Goal: Task Accomplishment & Management: Manage account settings

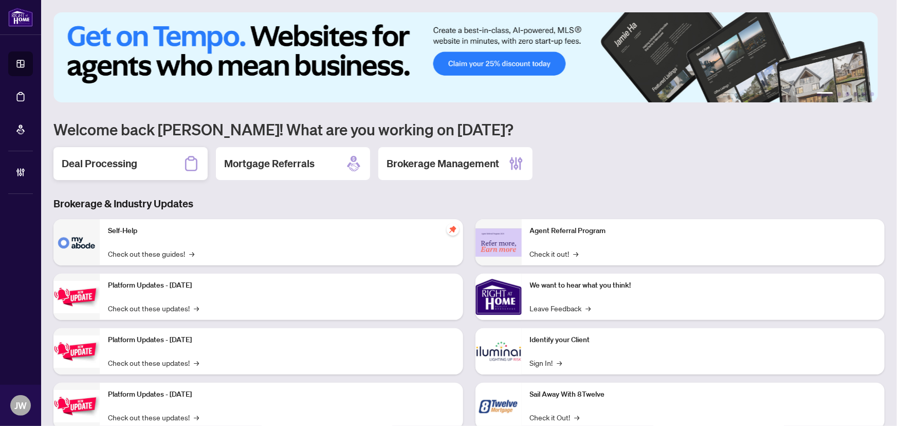
click at [164, 162] on div "Deal Processing" at bounding box center [130, 163] width 154 height 33
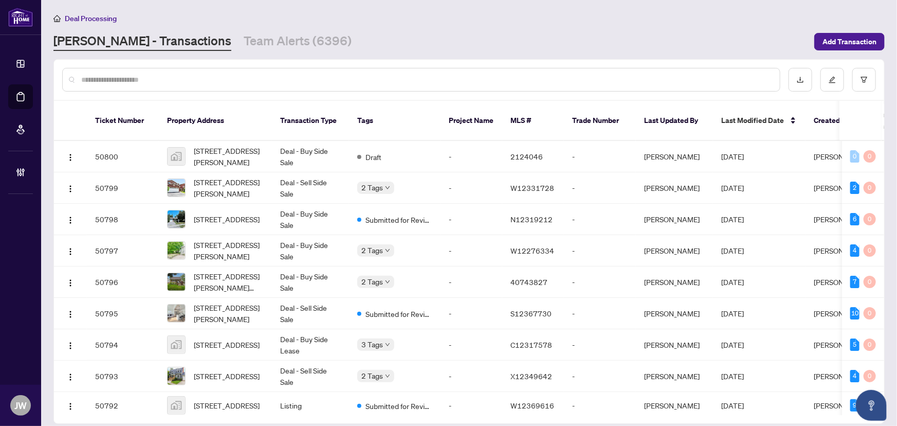
click at [119, 72] on div at bounding box center [421, 80] width 718 height 24
click at [114, 78] on input "text" at bounding box center [426, 79] width 690 height 11
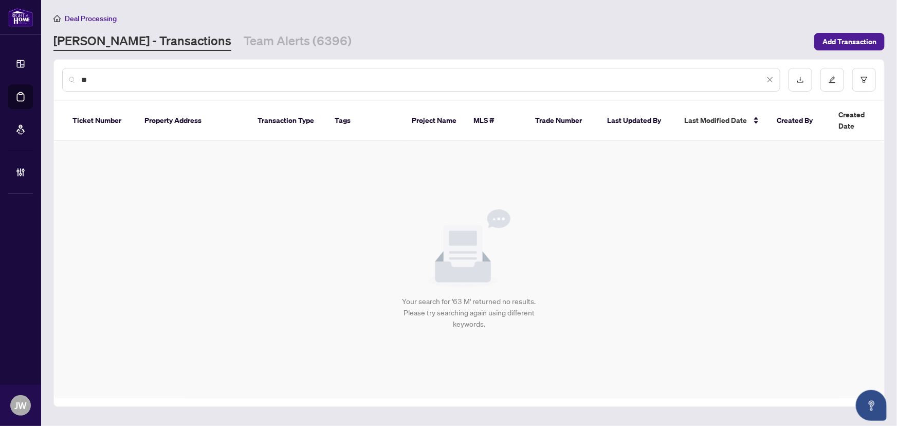
type input "*"
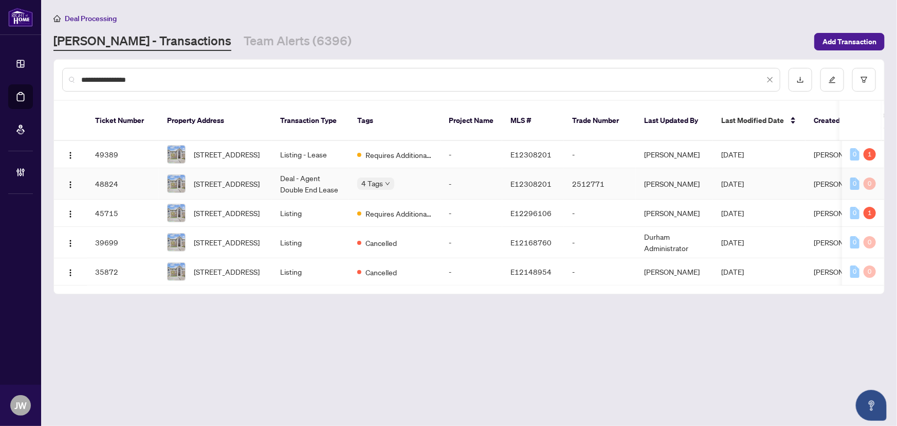
type input "**********"
click at [304, 175] on td "Deal - Agent Double End Lease" at bounding box center [310, 183] width 77 height 31
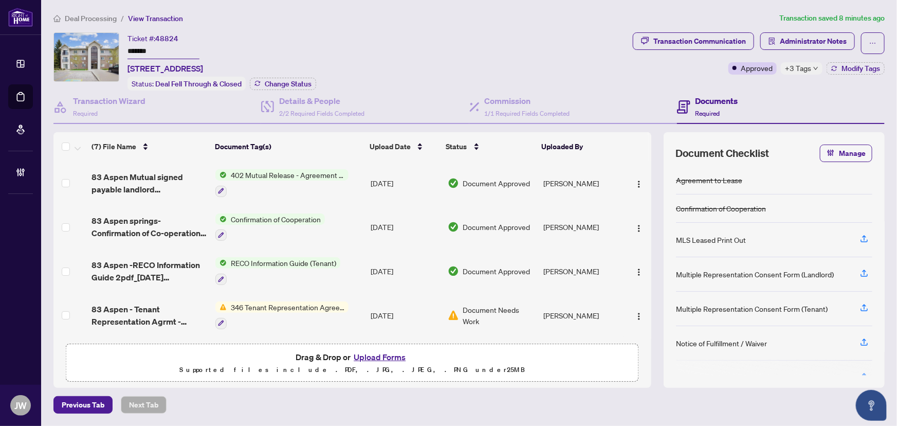
click at [791, 68] on span "+3 Tags" at bounding box center [798, 68] width 26 height 12
click at [812, 41] on span "Administrator Notes" at bounding box center [813, 41] width 67 height 16
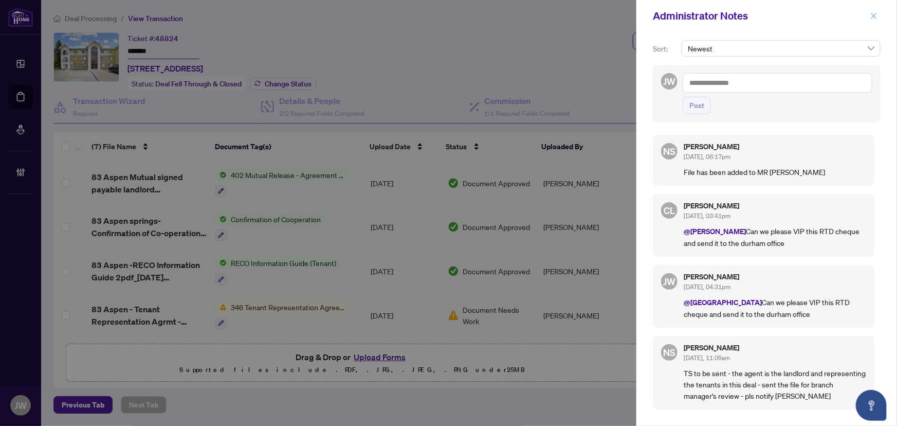
click at [878, 15] on button "button" at bounding box center [873, 16] width 13 height 12
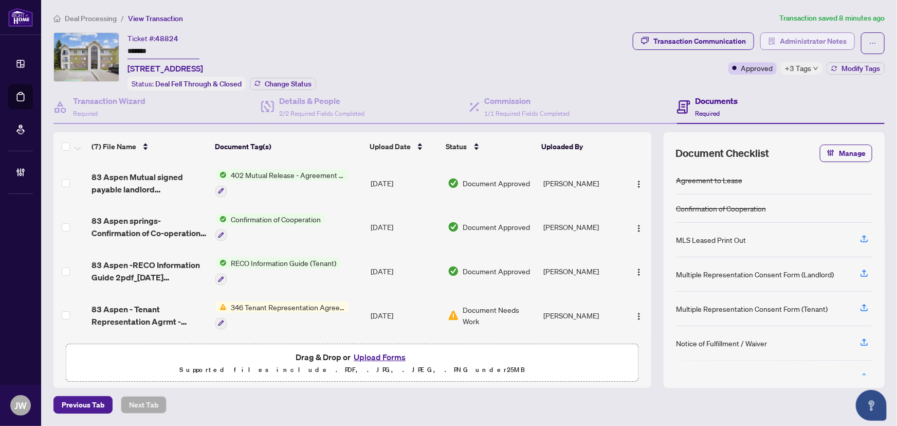
click at [782, 34] on span "Administrator Notes" at bounding box center [813, 41] width 67 height 16
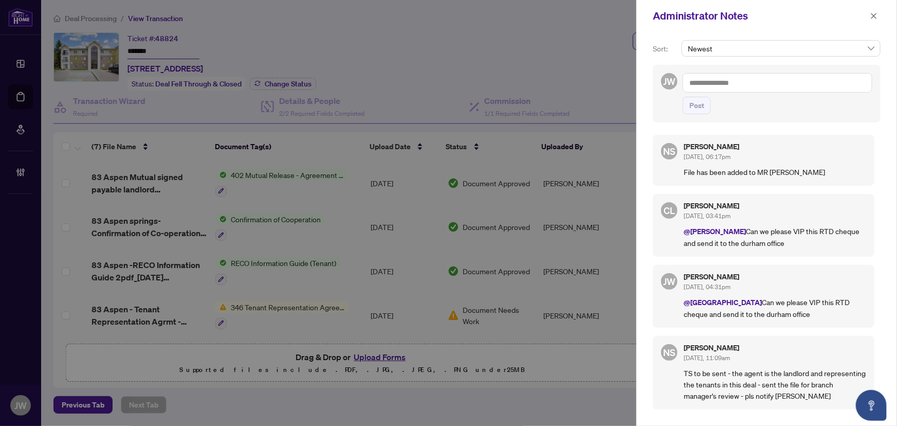
click at [724, 85] on textarea at bounding box center [777, 83] width 190 height 20
click at [723, 85] on span "[PERSON_NAME] Acc ounting" at bounding box center [754, 89] width 93 height 9
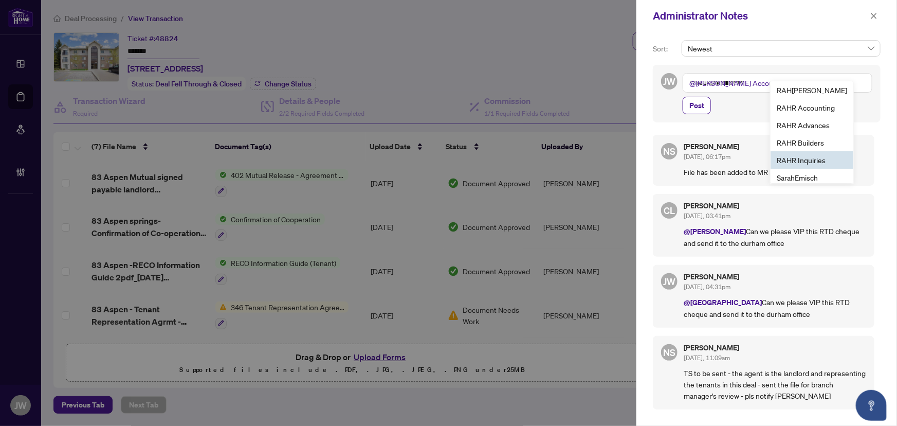
click at [802, 153] on li "RAH R Inquiries" at bounding box center [811, 159] width 83 height 17
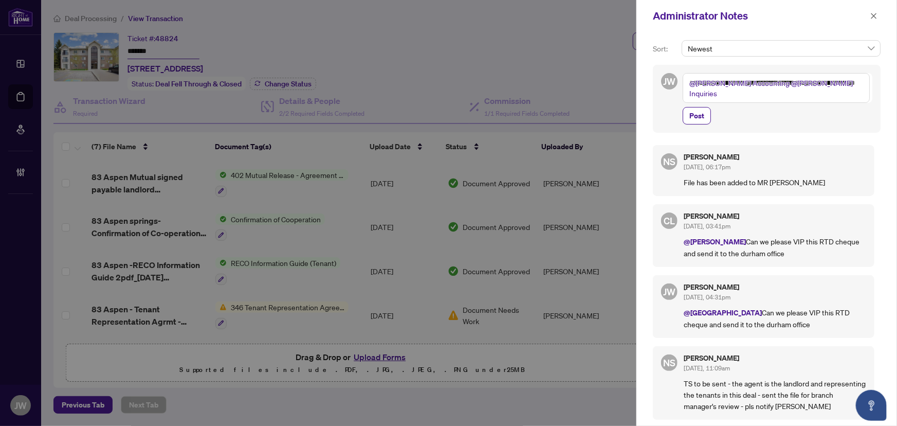
drag, startPoint x: 802, startPoint y: 153, endPoint x: 740, endPoint y: 97, distance: 83.0
click at [740, 97] on textarea "**********" at bounding box center [775, 88] width 187 height 30
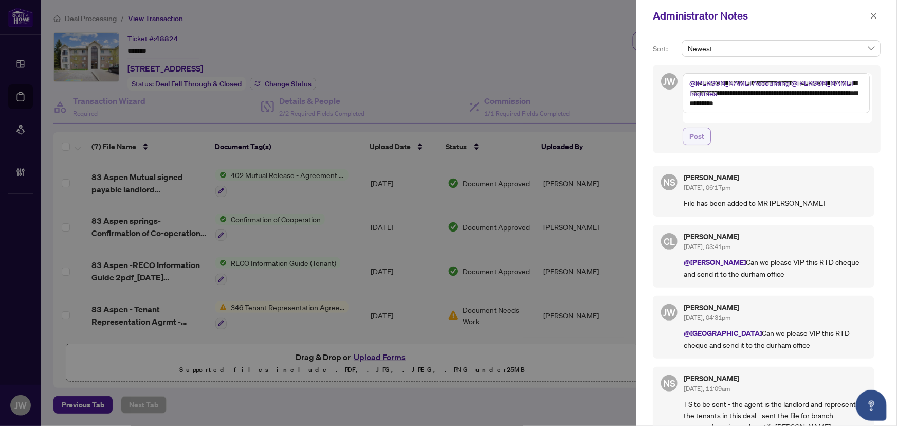
type textarea "**********"
click at [698, 128] on span "Post" at bounding box center [696, 136] width 15 height 16
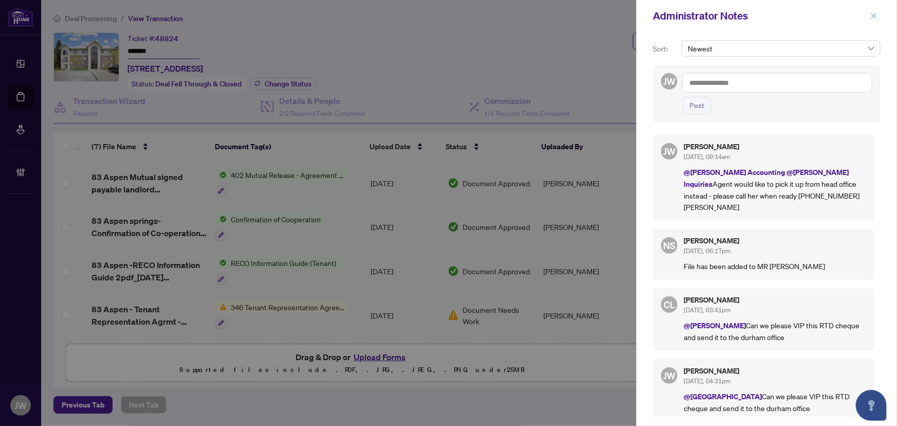
click at [878, 11] on button "button" at bounding box center [873, 16] width 13 height 12
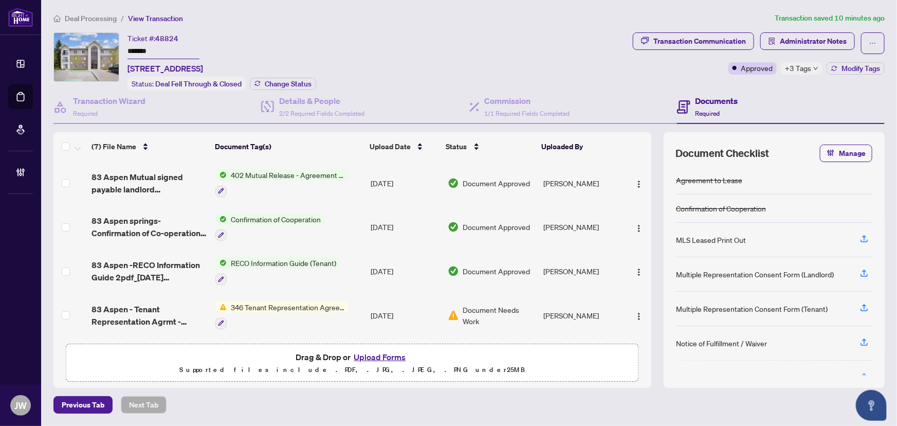
click at [98, 20] on span "Deal Processing" at bounding box center [91, 18] width 52 height 9
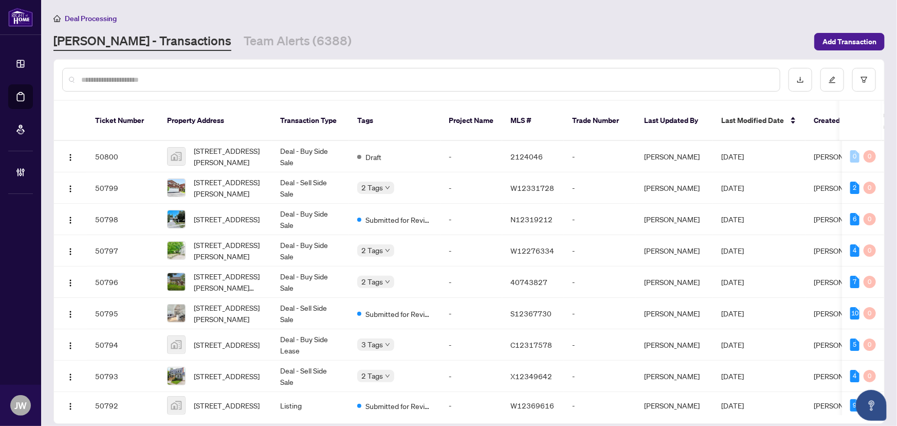
click at [223, 89] on div at bounding box center [421, 80] width 718 height 24
click at [217, 77] on input "text" at bounding box center [426, 79] width 690 height 11
click at [217, 74] on input "text" at bounding box center [426, 79] width 690 height 11
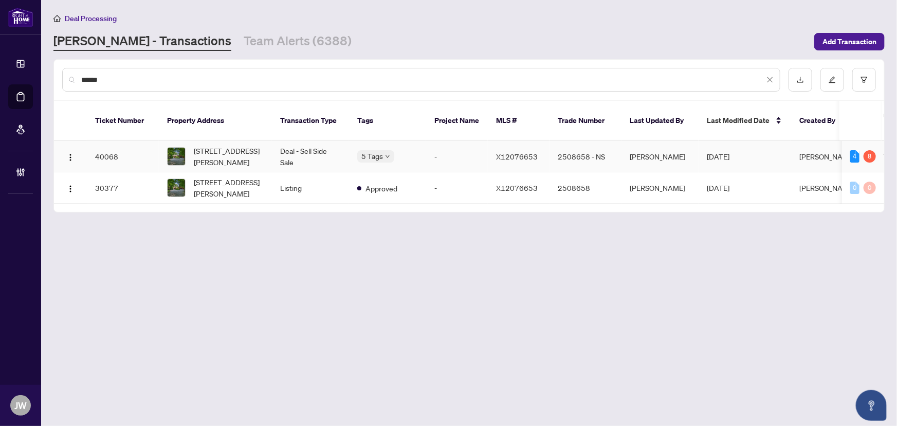
type input "******"
click at [286, 141] on td "Deal - Sell Side Sale" at bounding box center [310, 156] width 77 height 31
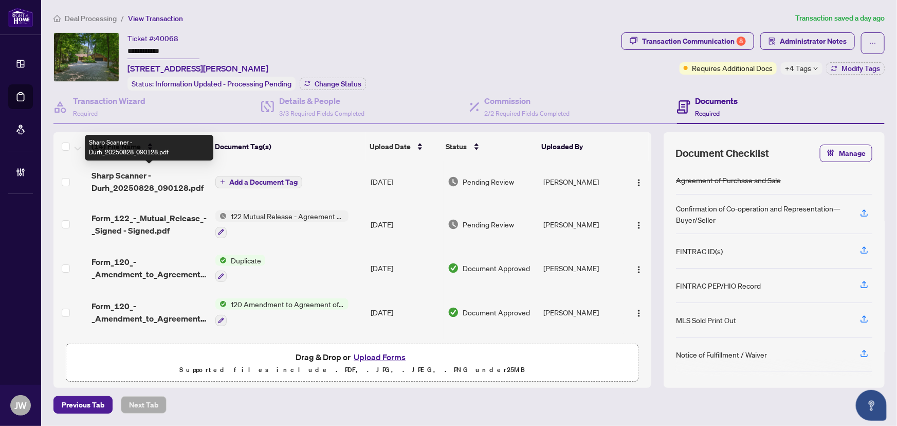
click at [154, 177] on span "Sharp Scanner - Durh_20250828_090128.pdf" at bounding box center [149, 181] width 116 height 25
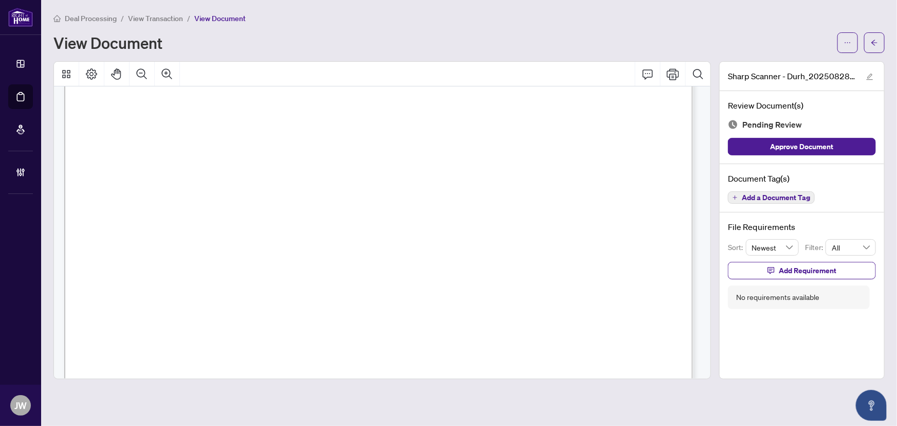
scroll to position [214, 0]
click at [876, 41] on icon "arrow-left" at bounding box center [874, 42] width 7 height 7
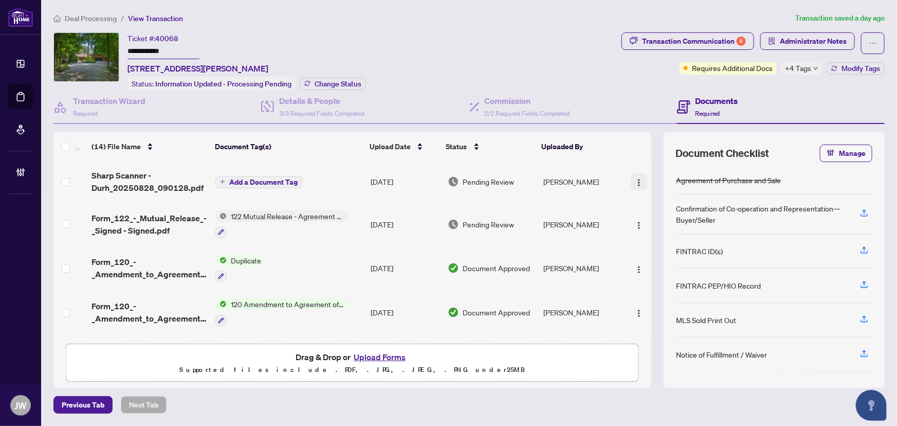
click at [631, 175] on button "button" at bounding box center [639, 181] width 16 height 16
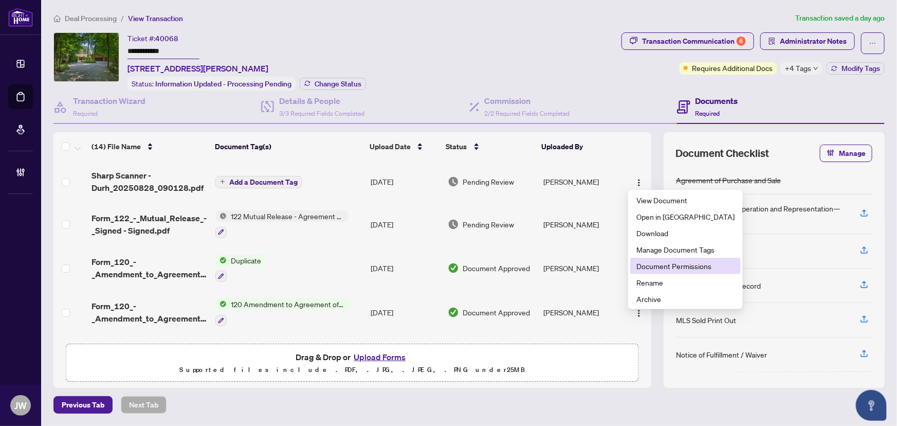
click at [659, 271] on span "Document Permissions" at bounding box center [685, 265] width 98 height 11
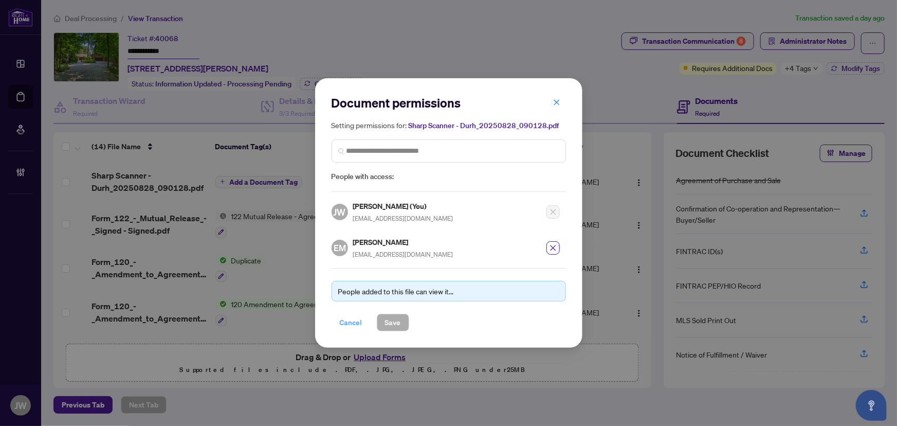
click at [344, 318] on span "Cancel" at bounding box center [351, 322] width 23 height 16
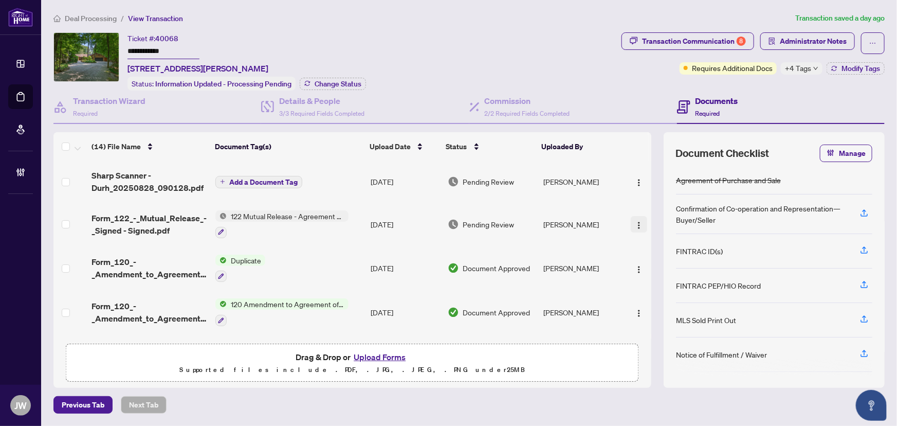
click at [635, 222] on img "button" at bounding box center [639, 225] width 8 height 8
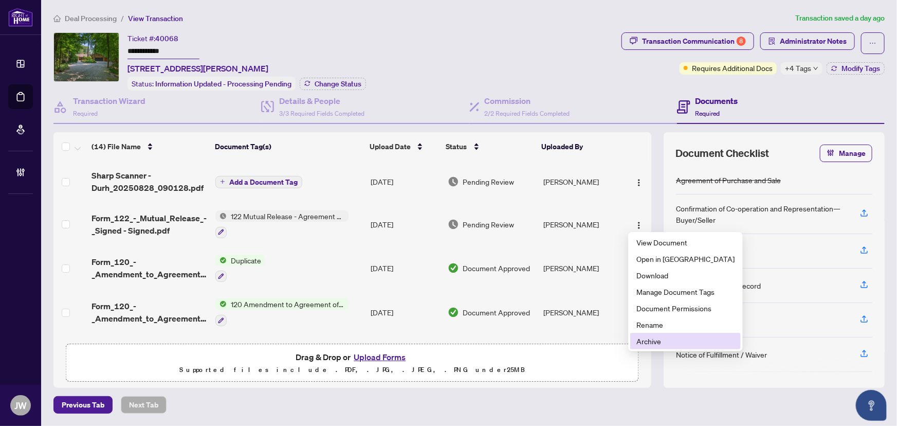
click at [638, 338] on span "Archive" at bounding box center [685, 340] width 98 height 11
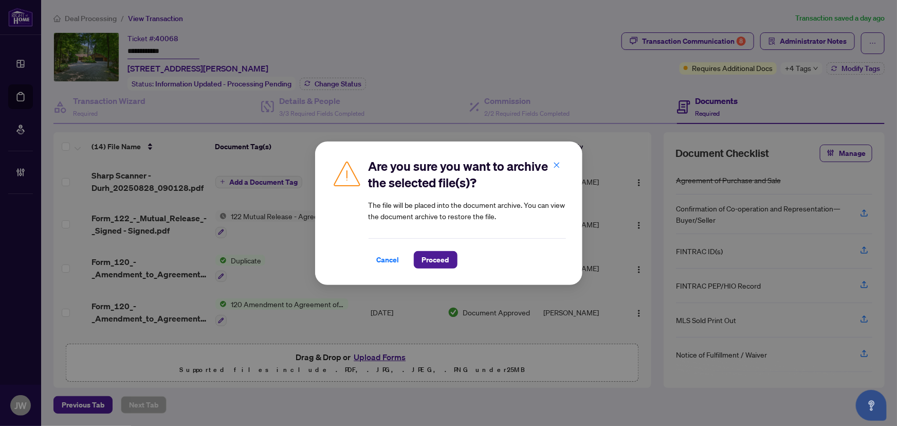
click at [444, 268] on div "Are you sure you want to archive the selected file(s)? The file will be placed …" at bounding box center [448, 212] width 267 height 143
click at [431, 260] on span "Proceed" at bounding box center [435, 259] width 27 height 16
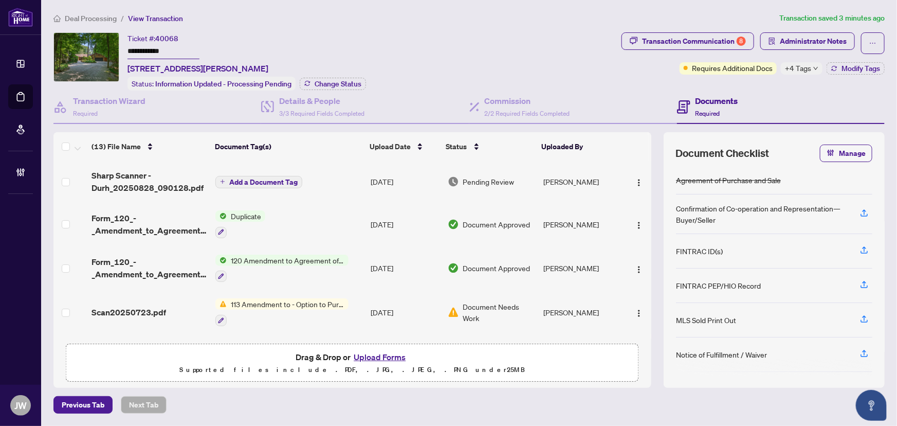
click at [103, 21] on span "Deal Processing" at bounding box center [91, 18] width 52 height 9
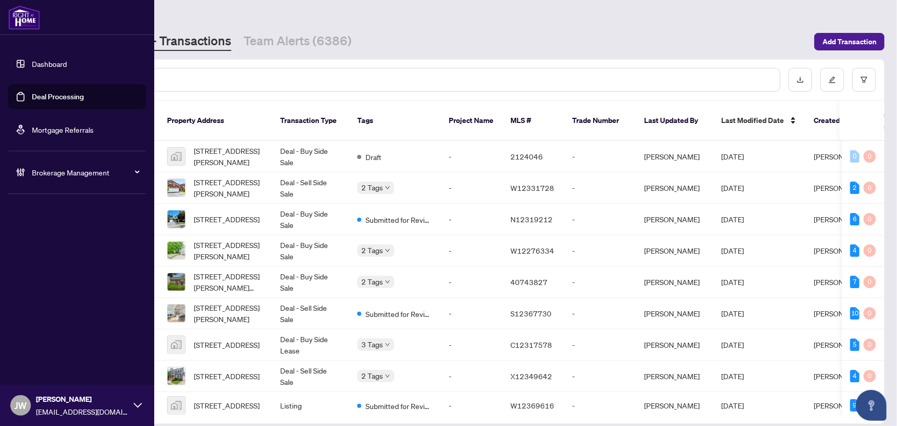
click at [46, 164] on div "Brokerage Management" at bounding box center [77, 172] width 138 height 25
click at [48, 245] on link "Manage Agents" at bounding box center [47, 246] width 51 height 9
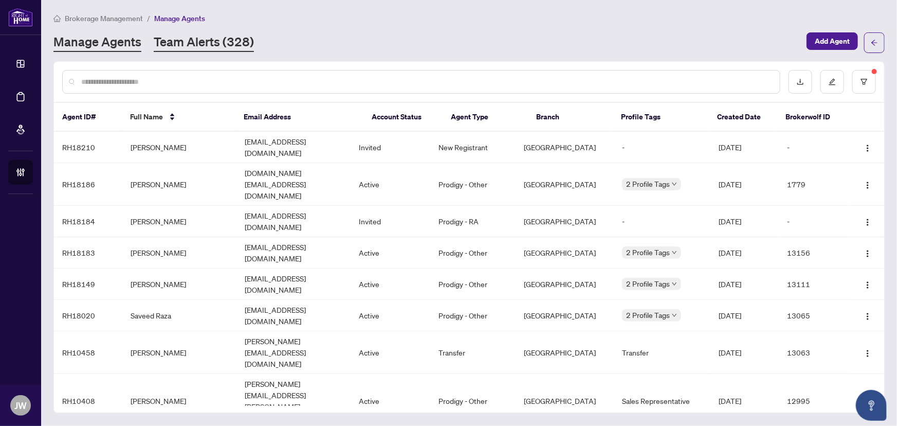
click at [207, 41] on link "Team Alerts (328)" at bounding box center [204, 42] width 100 height 19
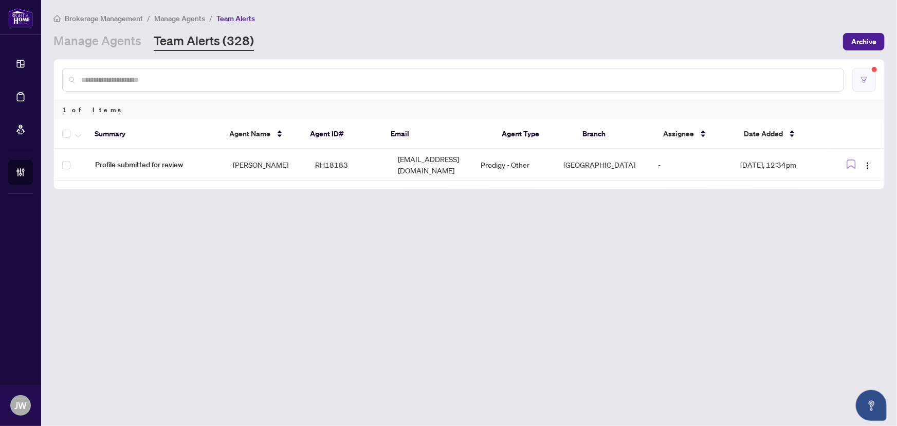
click at [860, 81] on button "button" at bounding box center [864, 80] width 24 height 24
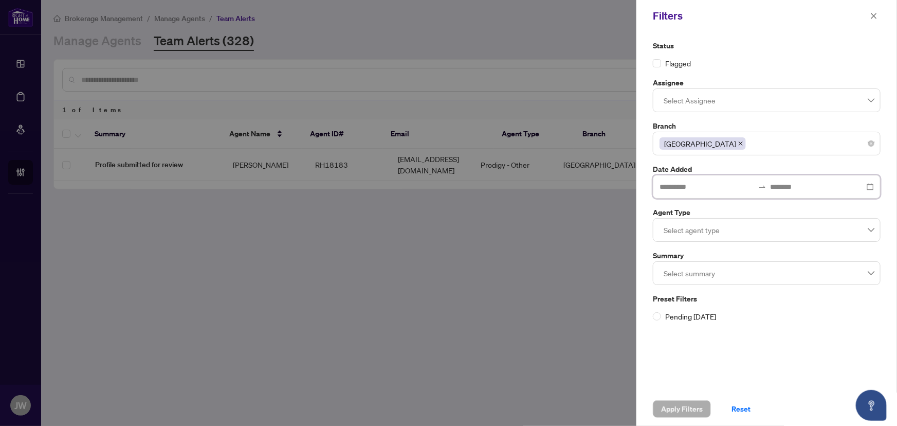
click at [673, 190] on input at bounding box center [706, 186] width 95 height 11
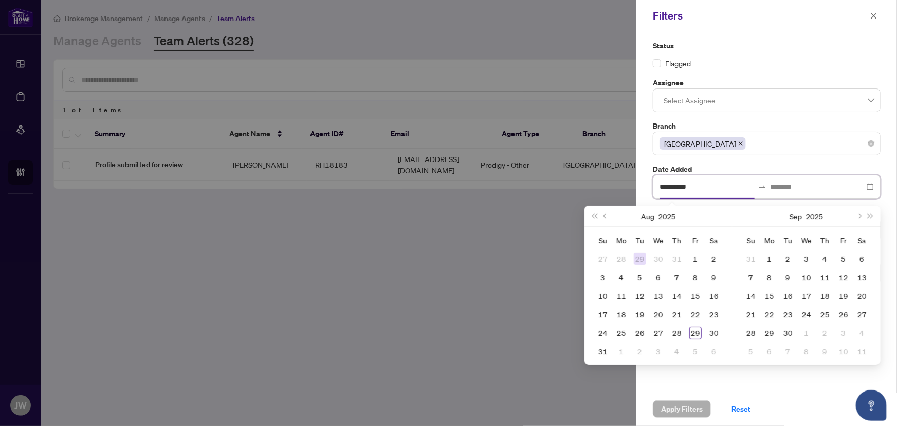
type input "**********"
click at [509, 215] on div at bounding box center [448, 213] width 897 height 426
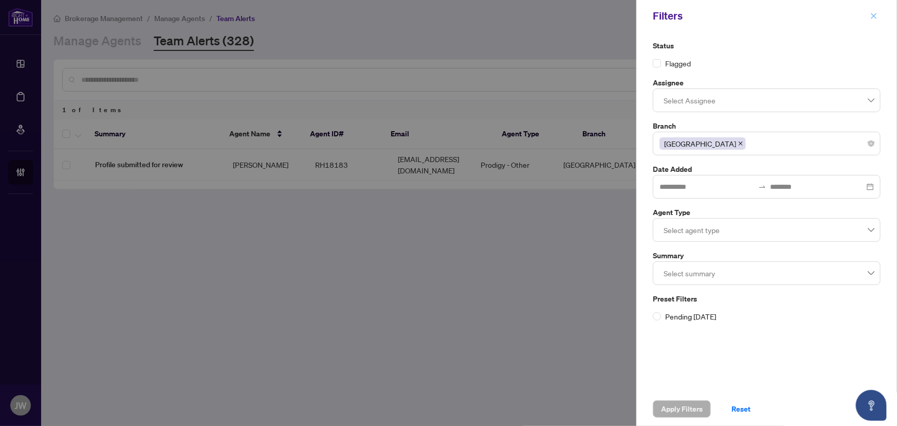
click at [872, 13] on icon "close" at bounding box center [873, 15] width 7 height 7
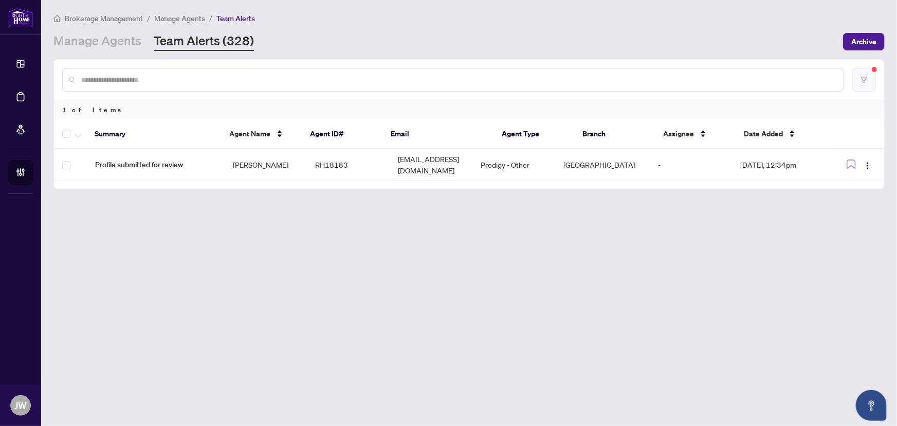
click at [873, 78] on button "button" at bounding box center [864, 80] width 24 height 24
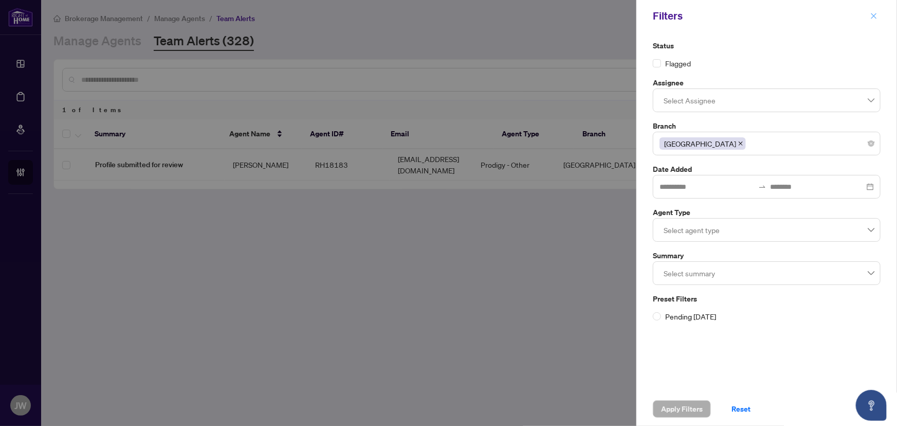
click at [873, 17] on icon "close" at bounding box center [873, 15] width 7 height 7
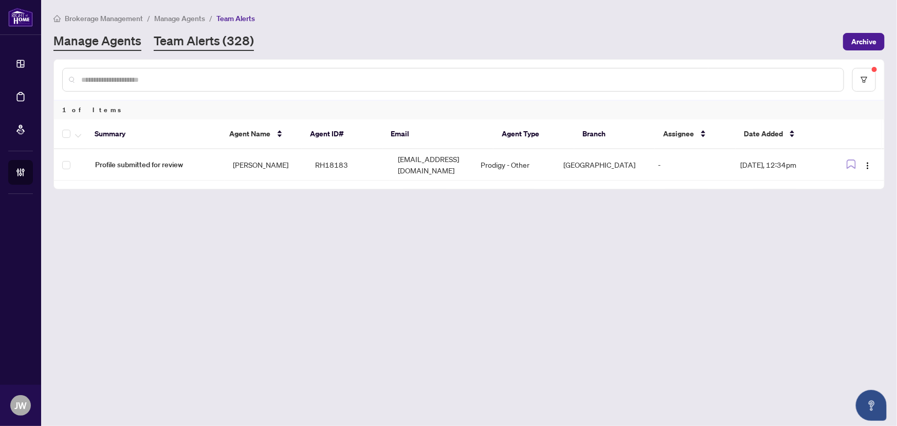
click at [96, 46] on link "Manage Agents" at bounding box center [97, 41] width 88 height 19
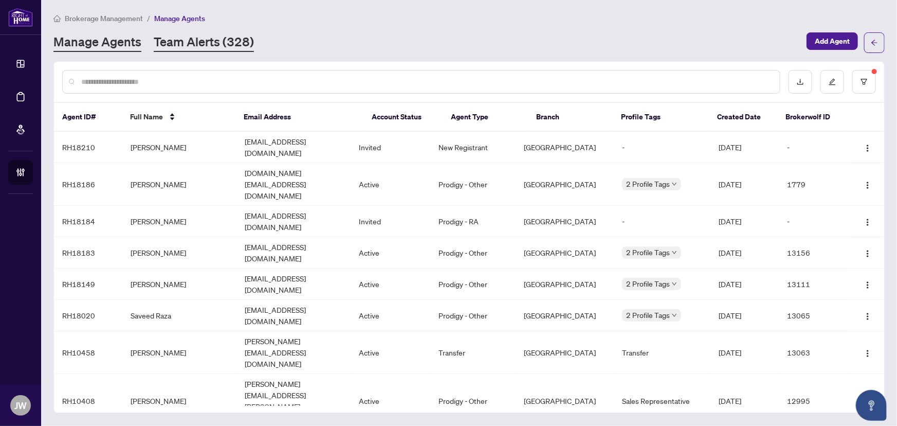
click at [170, 42] on link "Team Alerts (328)" at bounding box center [204, 42] width 100 height 19
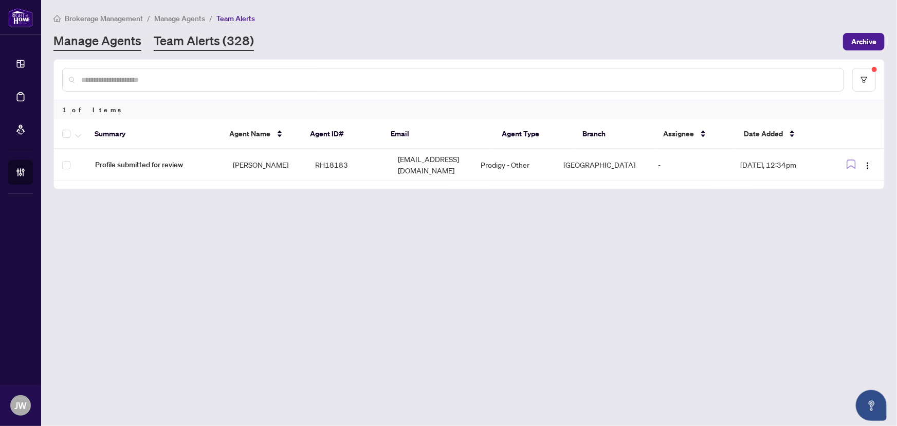
click at [93, 44] on link "Manage Agents" at bounding box center [97, 41] width 88 height 19
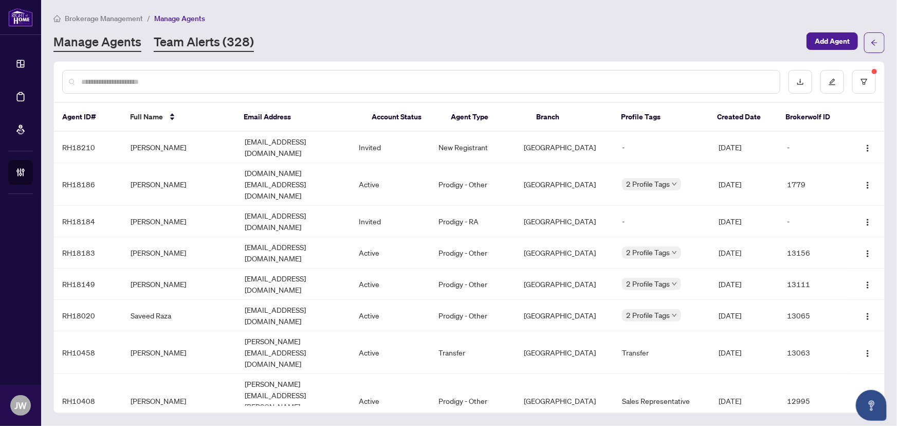
click at [228, 42] on link "Team Alerts (328)" at bounding box center [204, 42] width 100 height 19
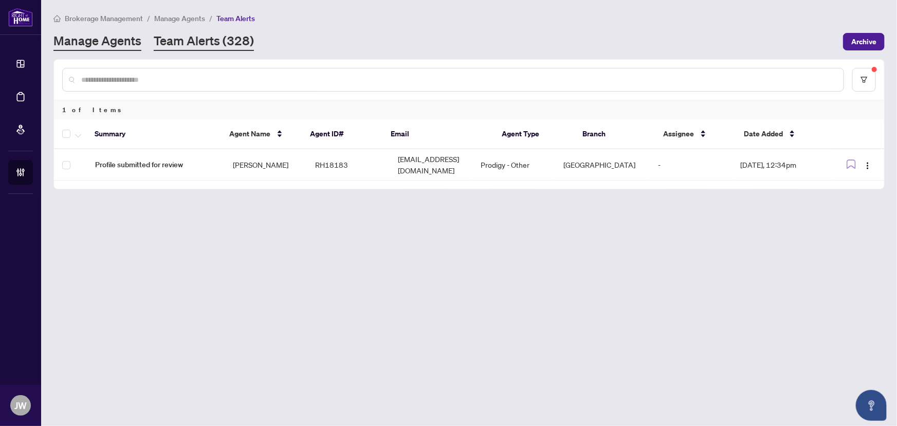
click at [109, 41] on link "Manage Agents" at bounding box center [97, 41] width 88 height 19
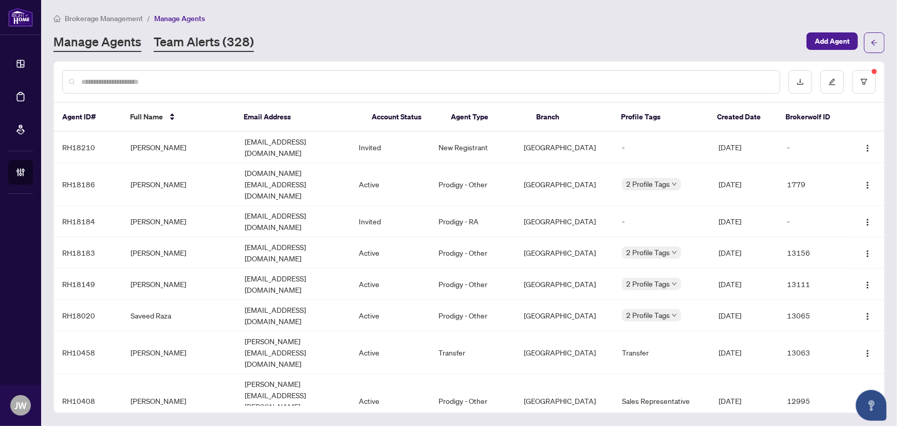
click at [200, 48] on link "Team Alerts (328)" at bounding box center [204, 42] width 100 height 19
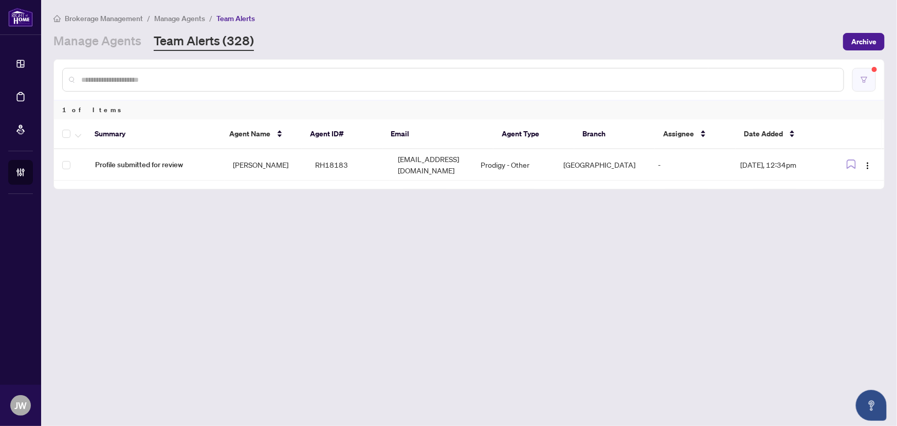
click at [866, 80] on icon "filter" at bounding box center [863, 79] width 7 height 7
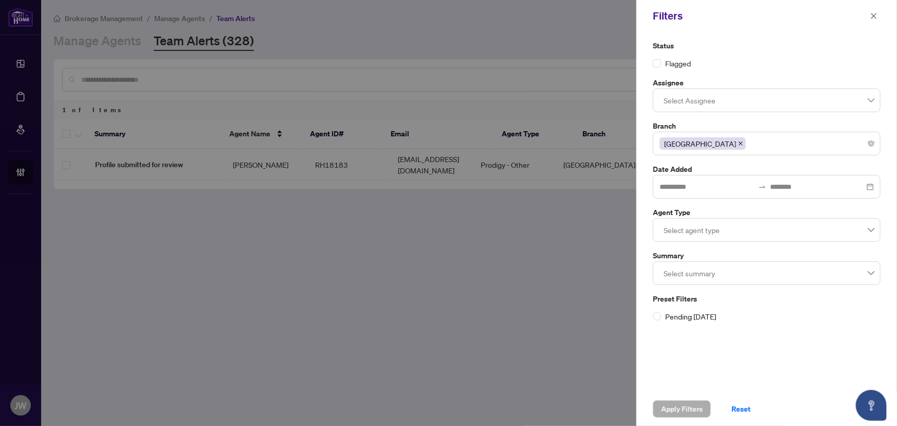
click at [738, 146] on span at bounding box center [740, 143] width 5 height 11
click at [694, 142] on div at bounding box center [766, 143] width 214 height 19
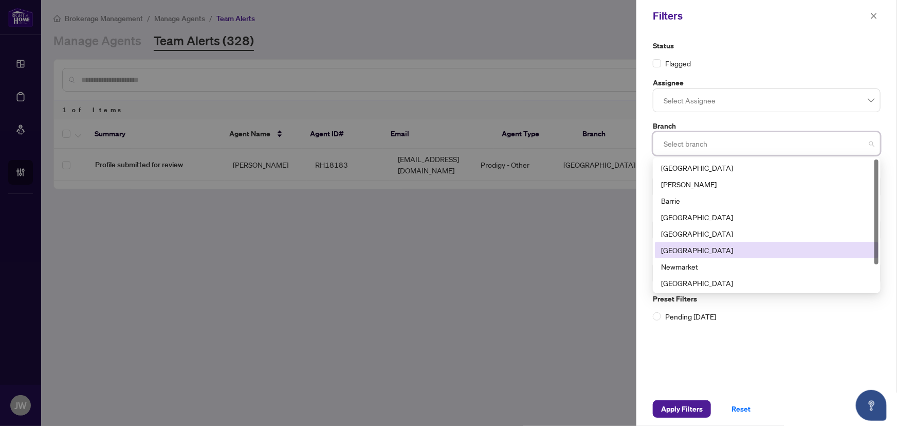
click at [676, 246] on div "[GEOGRAPHIC_DATA]" at bounding box center [766, 249] width 211 height 11
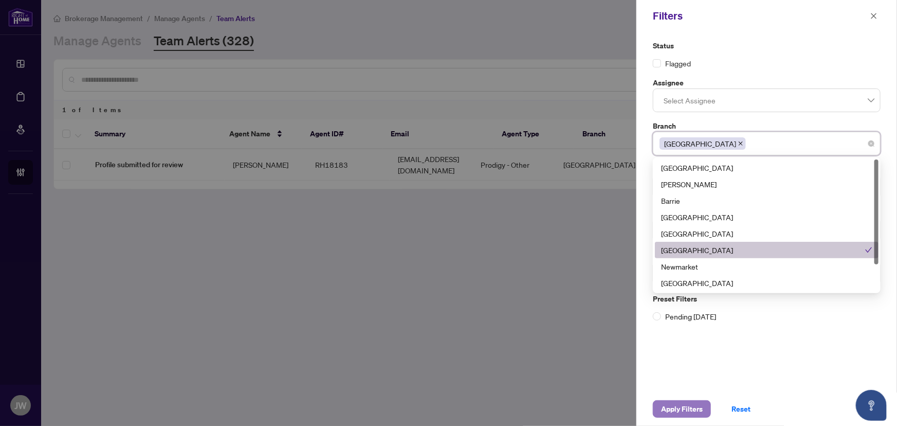
click at [676, 411] on span "Apply Filters" at bounding box center [682, 408] width 42 height 16
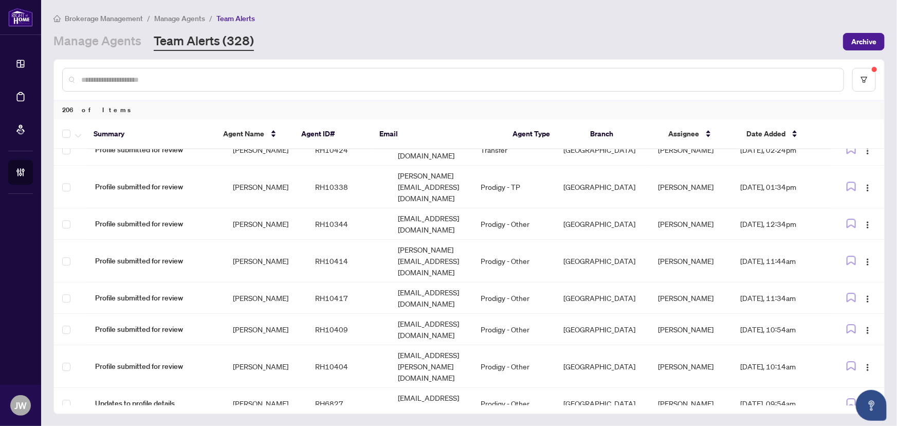
scroll to position [5612, 0]
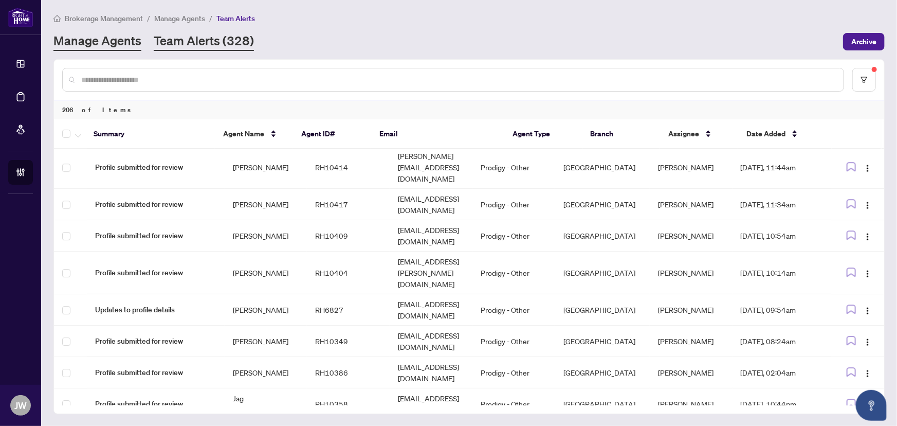
click at [114, 39] on link "Manage Agents" at bounding box center [97, 41] width 88 height 19
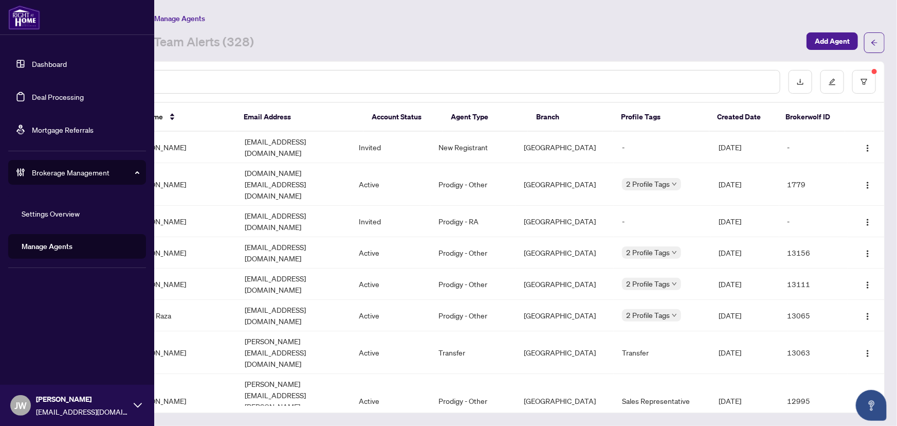
click at [50, 61] on link "Dashboard" at bounding box center [49, 63] width 35 height 9
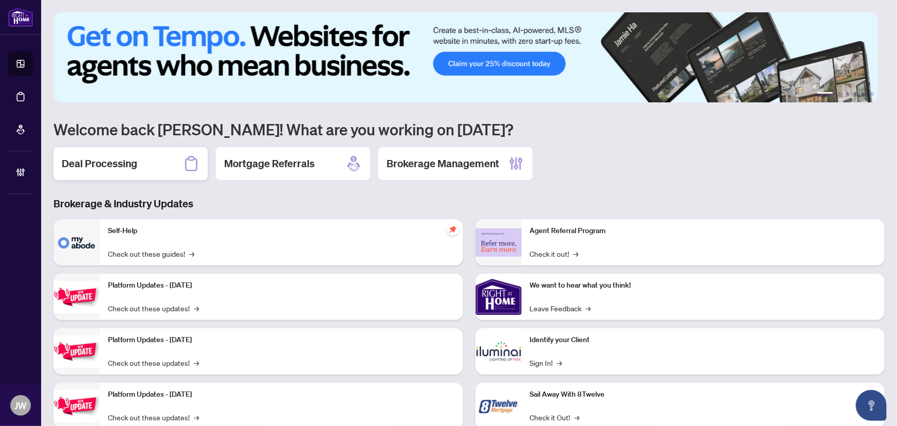
click at [181, 157] on div "Deal Processing" at bounding box center [130, 163] width 154 height 33
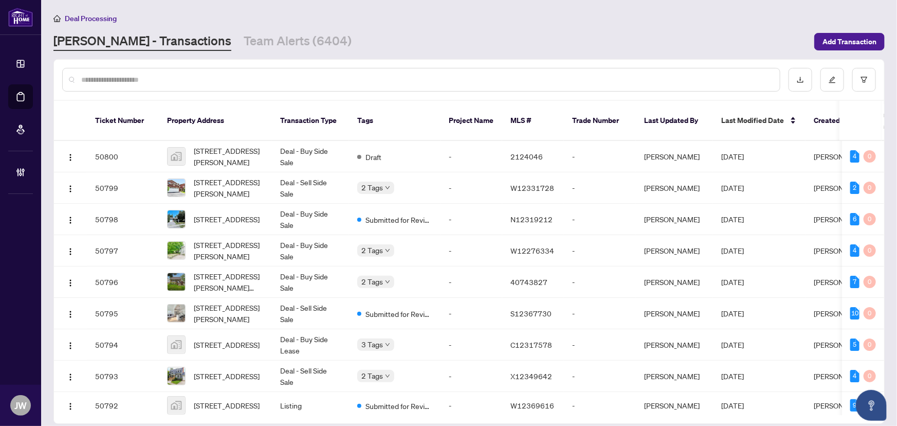
click at [160, 79] on input "text" at bounding box center [426, 79] width 690 height 11
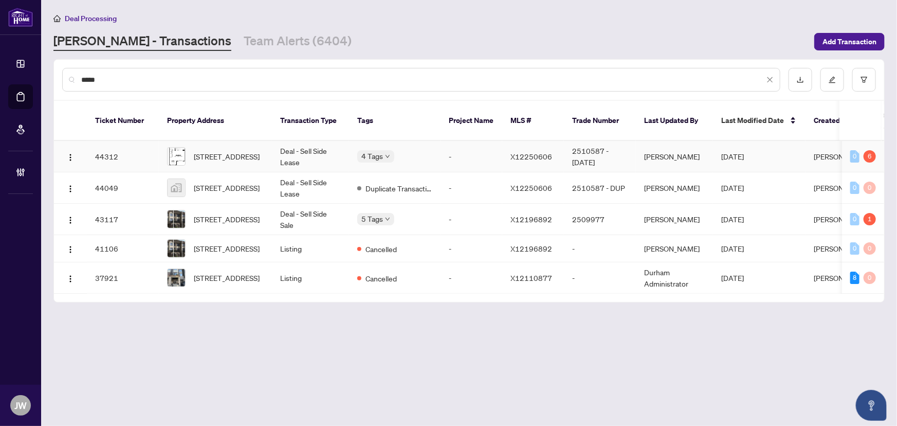
type input "*****"
click at [265, 150] on td "[STREET_ADDRESS]" at bounding box center [215, 156] width 113 height 31
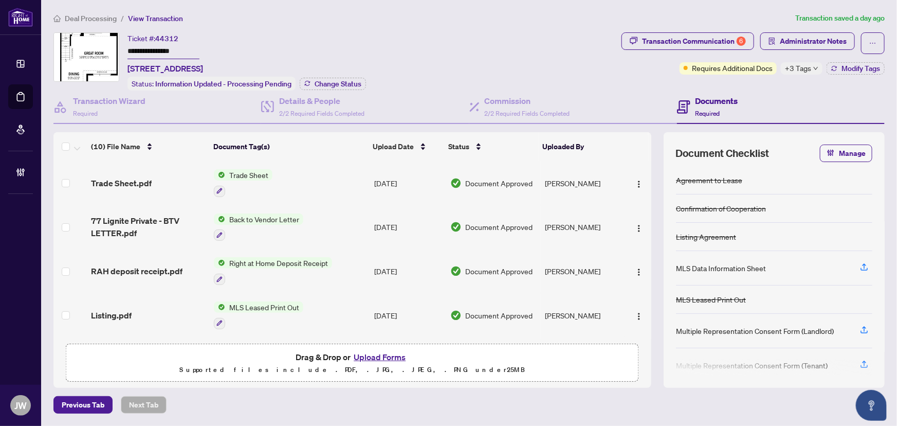
click at [806, 71] on span "+3 Tags" at bounding box center [798, 68] width 26 height 12
click at [520, 83] on div "**********" at bounding box center [335, 61] width 564 height 58
click at [711, 44] on div "Transaction Communication 6" at bounding box center [694, 41] width 104 height 16
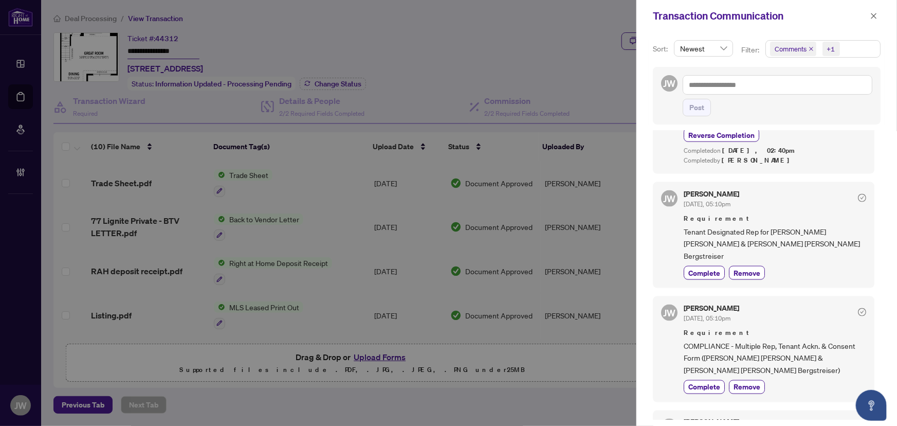
scroll to position [794, 0]
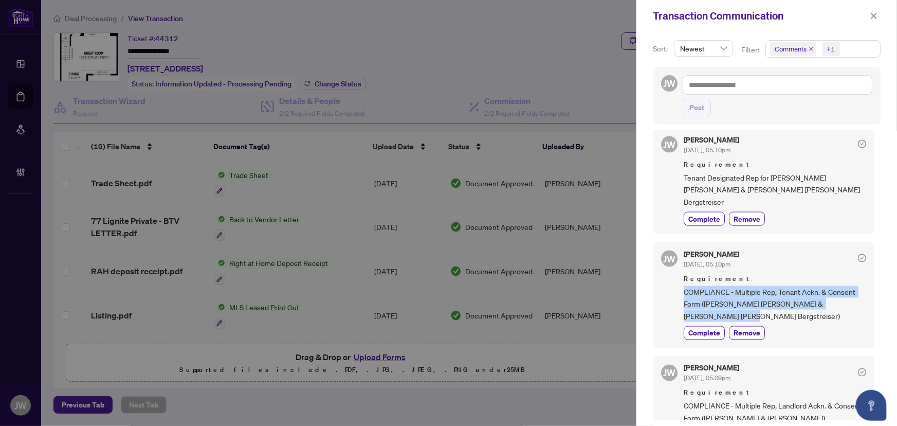
drag, startPoint x: 730, startPoint y: 298, endPoint x: 679, endPoint y: 277, distance: 55.1
click at [679, 277] on div "[PERSON_NAME] [DATE], 05:10pm Requirement COMPLIANCE - Multiple Rep, Tenant Ack…" at bounding box center [763, 295] width 221 height 106
copy span "COMPLIANCE - Multiple Rep, Tenant Ackn. & Consent Form ([PERSON_NAME] [PERSON_N…"
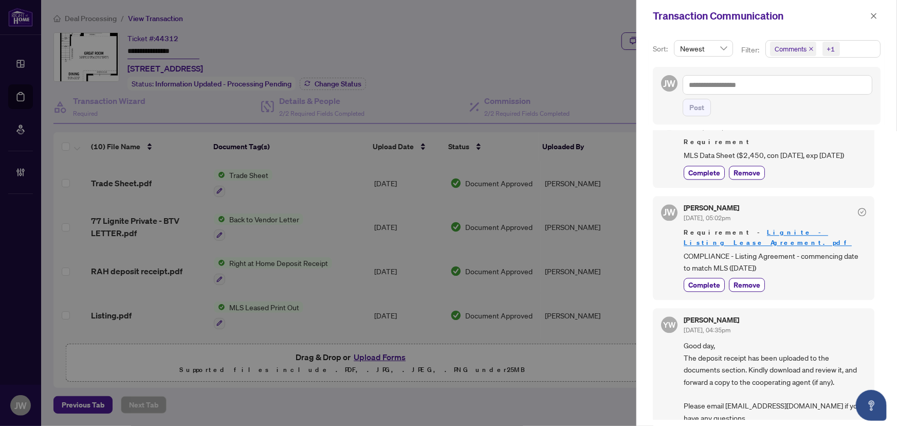
scroll to position [1308, 0]
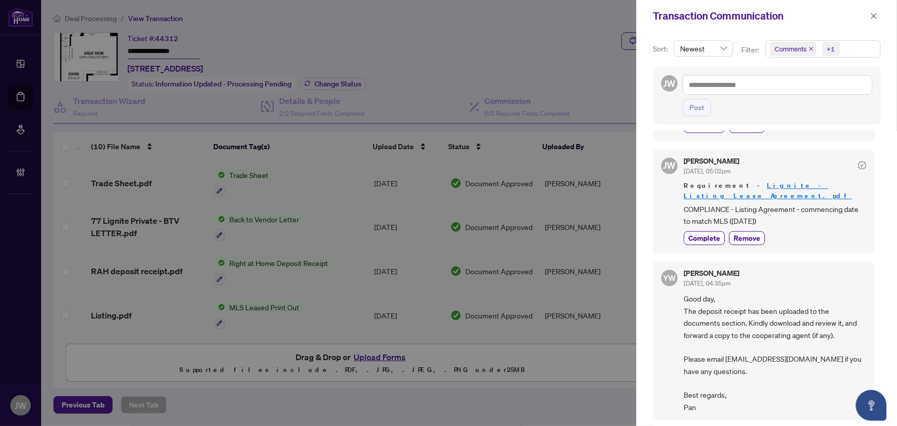
drag, startPoint x: 780, startPoint y: 204, endPoint x: 678, endPoint y: 192, distance: 102.0
click at [678, 192] on div "[PERSON_NAME] [DATE], 05:02pm Requirement - Lignite - Listing Lease Agreement.p…" at bounding box center [763, 201] width 221 height 104
copy span "COMPLIANCE - Listing Agreement - commencing date to match MLS ([DATE])"
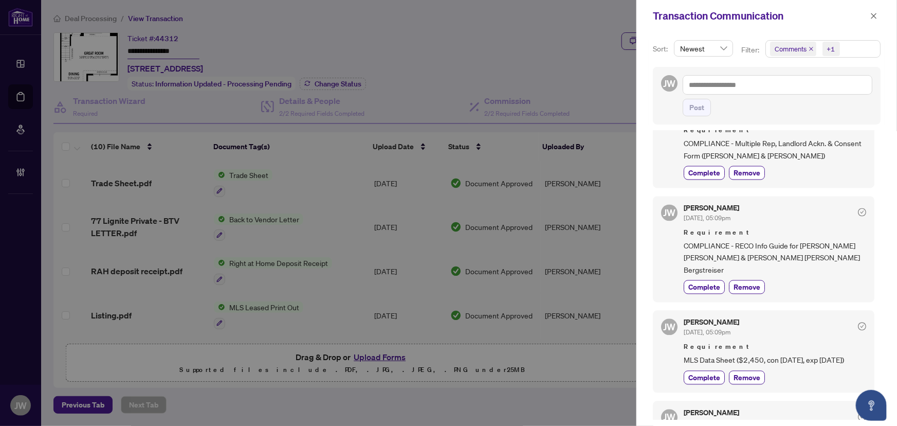
scroll to position [1028, 0]
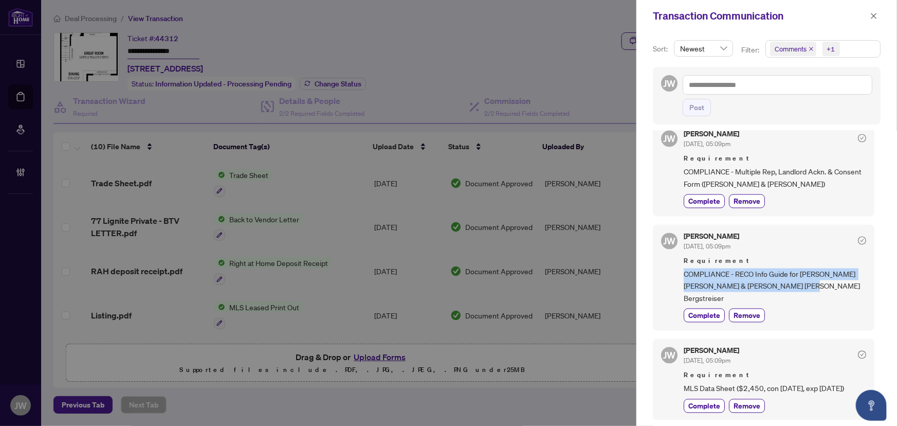
drag, startPoint x: 802, startPoint y: 281, endPoint x: 682, endPoint y: 268, distance: 119.9
click at [682, 268] on div "[PERSON_NAME] [DATE], 05:09pm Requirement COMPLIANCE - RECO Info Guide for [PER…" at bounding box center [763, 278] width 221 height 106
copy span "COMPLIANCE - RECO Info Guide for [PERSON_NAME] [PERSON_NAME] & [PERSON_NAME] [P…"
drag, startPoint x: 720, startPoint y: 178, endPoint x: 681, endPoint y: 154, distance: 45.7
click at [681, 154] on div "[PERSON_NAME] [DATE], 05:09pm Requirement COMPLIANCE - Multiple Rep, Landlord A…" at bounding box center [763, 169] width 221 height 94
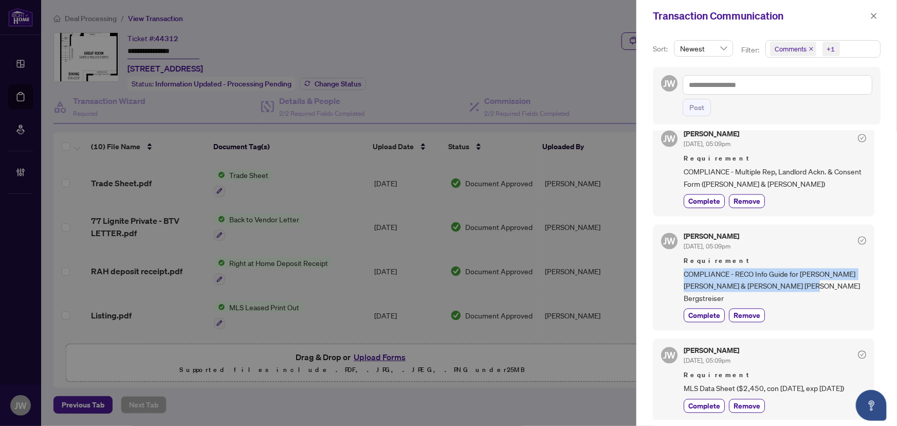
copy span "COMPLIANCE - Multiple Rep, Landlord Ackn. & Consent Form ([PERSON_NAME] & [PERS…"
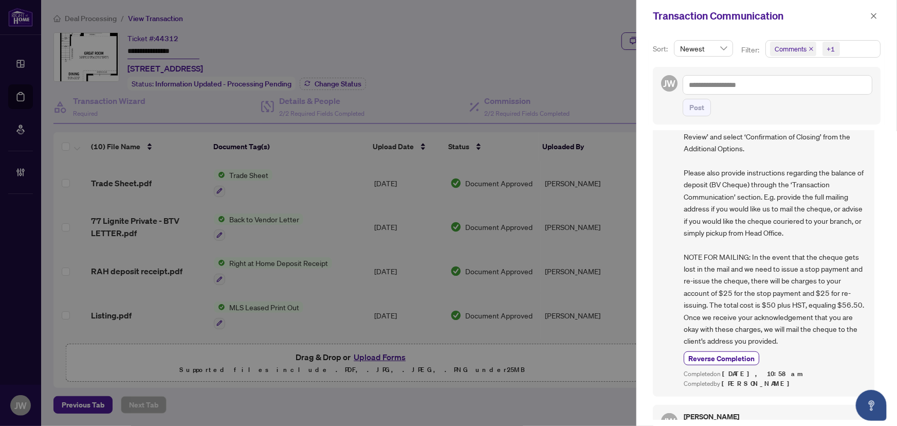
scroll to position [280, 0]
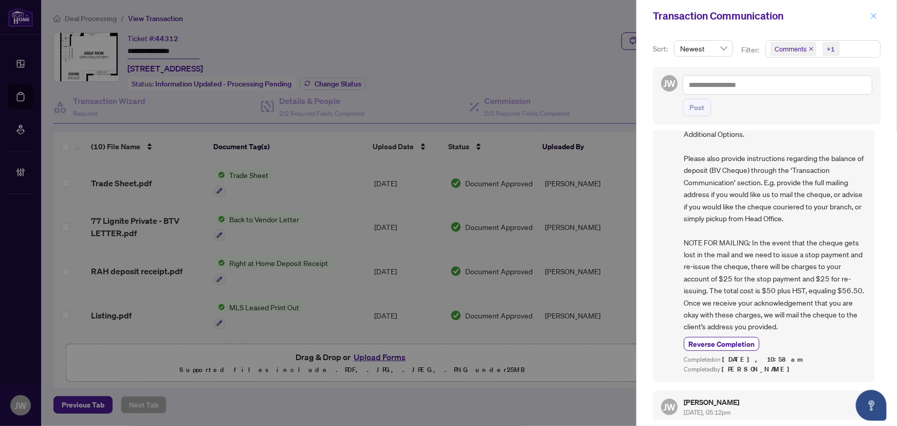
click at [876, 17] on icon "close" at bounding box center [873, 15] width 7 height 7
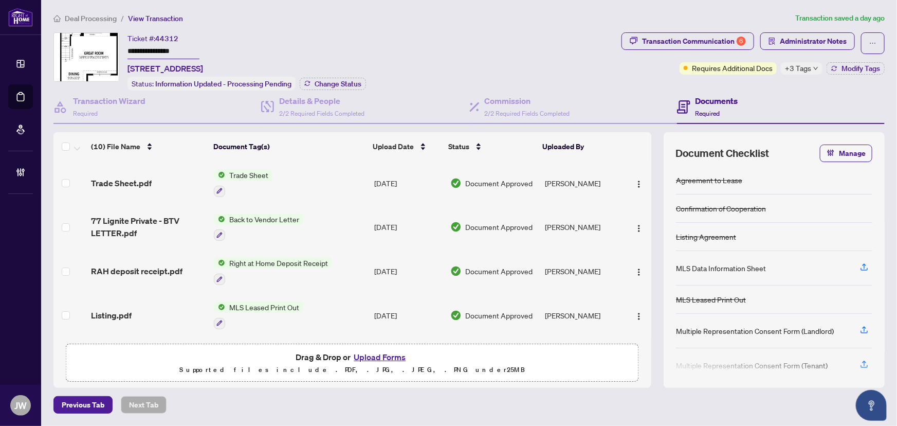
click at [93, 21] on span "Deal Processing" at bounding box center [91, 18] width 52 height 9
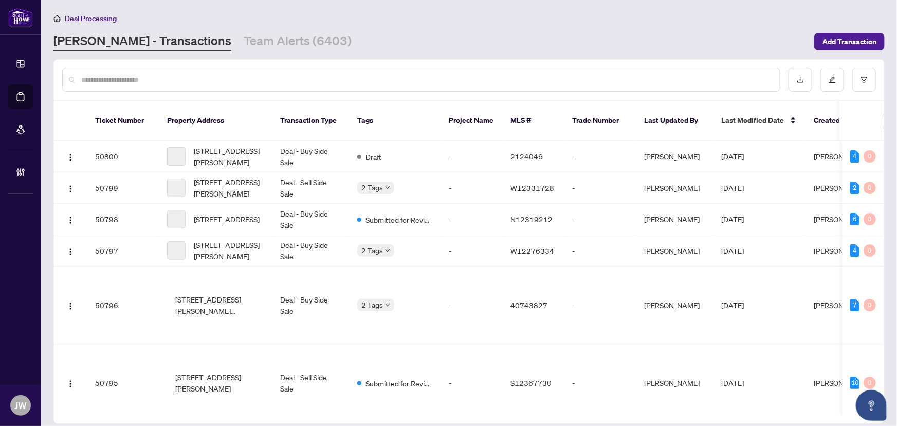
click at [128, 78] on input "text" at bounding box center [426, 79] width 690 height 11
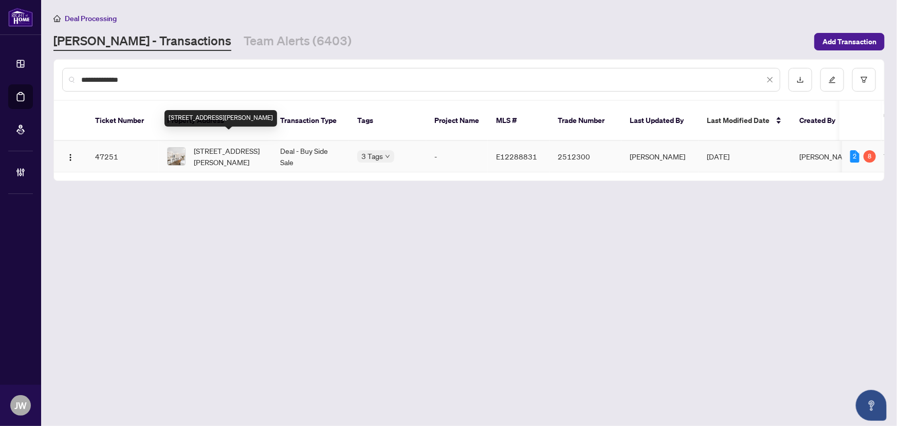
type input "**********"
click at [257, 145] on span "[STREET_ADDRESS][PERSON_NAME]" at bounding box center [229, 156] width 70 height 23
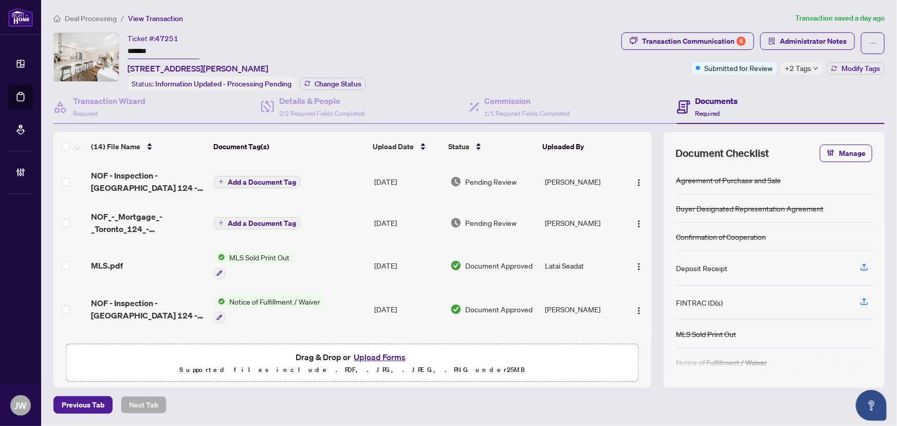
click at [802, 71] on span "+2 Tags" at bounding box center [798, 68] width 26 height 12
click at [723, 44] on div "Transaction Communication 8" at bounding box center [694, 41] width 104 height 16
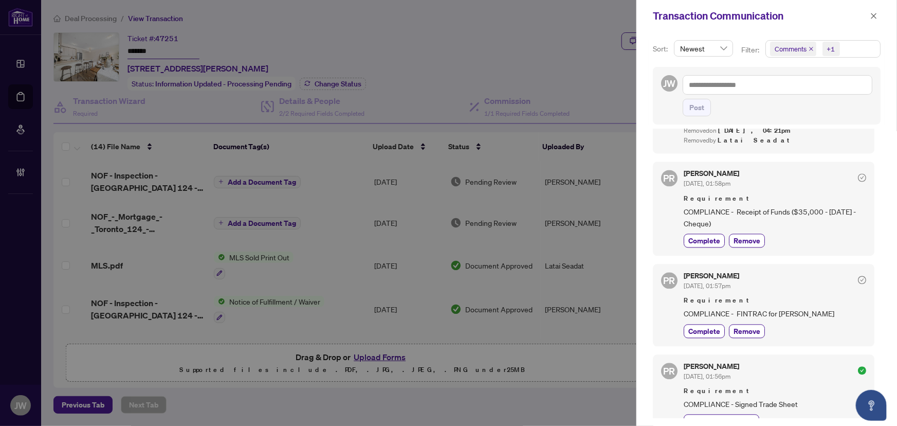
scroll to position [1083, 0]
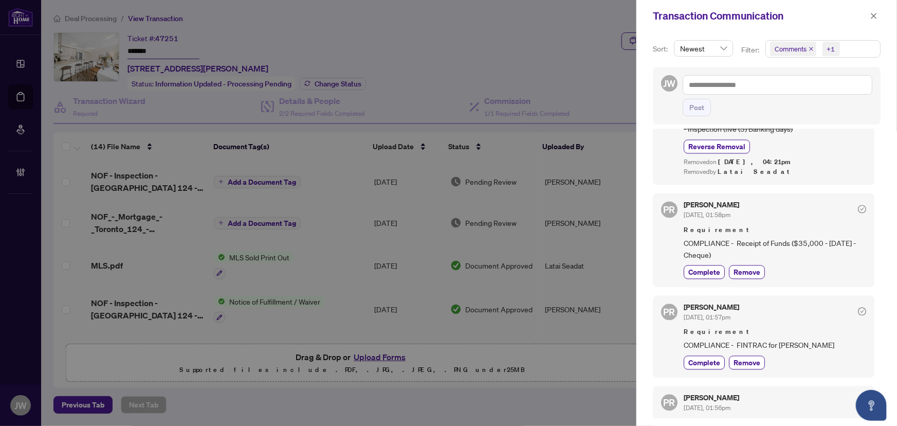
drag, startPoint x: 836, startPoint y: 288, endPoint x: 686, endPoint y: 283, distance: 150.6
click at [686, 339] on span "COMPLIANCE - FINTRAC for [PERSON_NAME]" at bounding box center [774, 345] width 182 height 12
copy span "COMPLIANCE - FINTRAC for [PERSON_NAME]"
drag, startPoint x: 728, startPoint y: 193, endPoint x: 683, endPoint y: 183, distance: 45.8
click at [683, 193] on div "PR [PERSON_NAME] [DATE], 01:58pm Requirement COMPLIANCE - Receipt of Funds ($35…" at bounding box center [763, 240] width 221 height 94
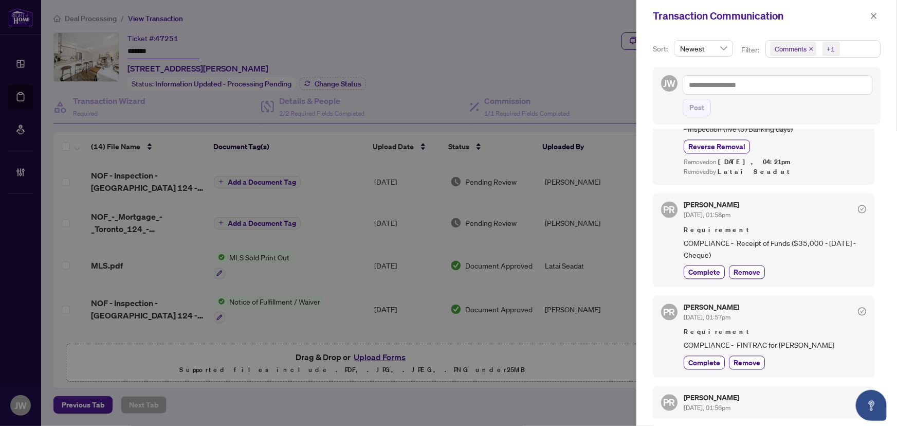
copy span "COMPLIANCE - Receipt of Funds ($35,000 - [DATE] - Cheque)"
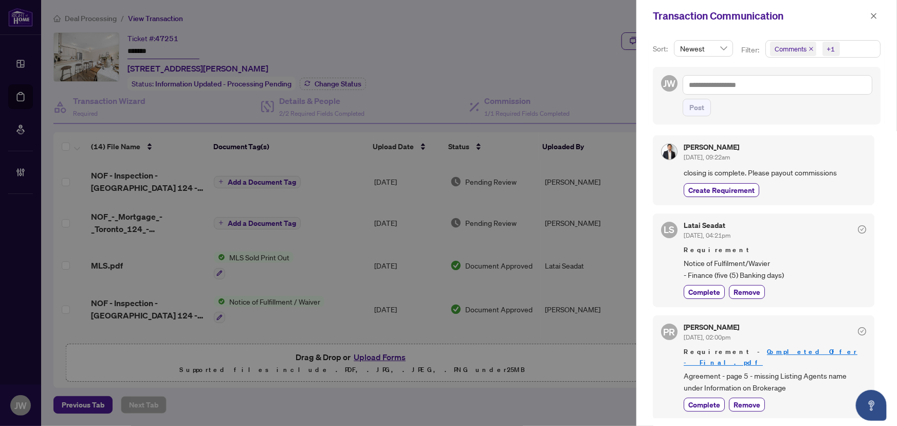
scroll to position [0, 0]
click at [869, 15] on button "button" at bounding box center [873, 16] width 13 height 12
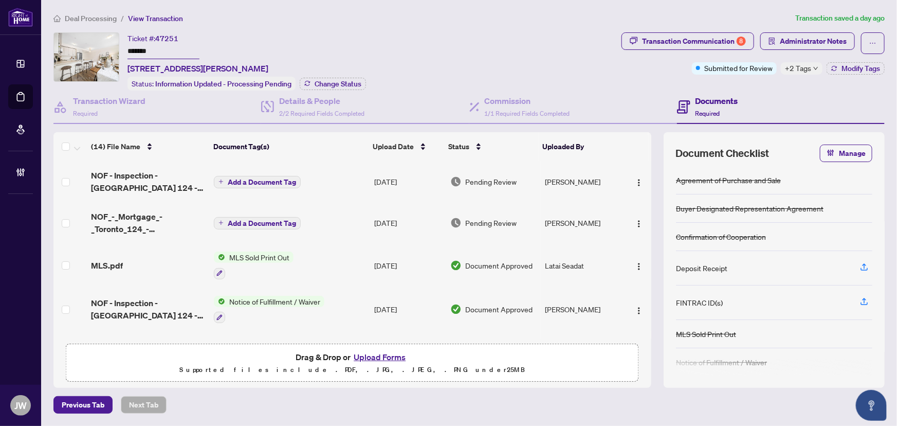
click at [111, 19] on span "Deal Processing" at bounding box center [91, 18] width 52 height 9
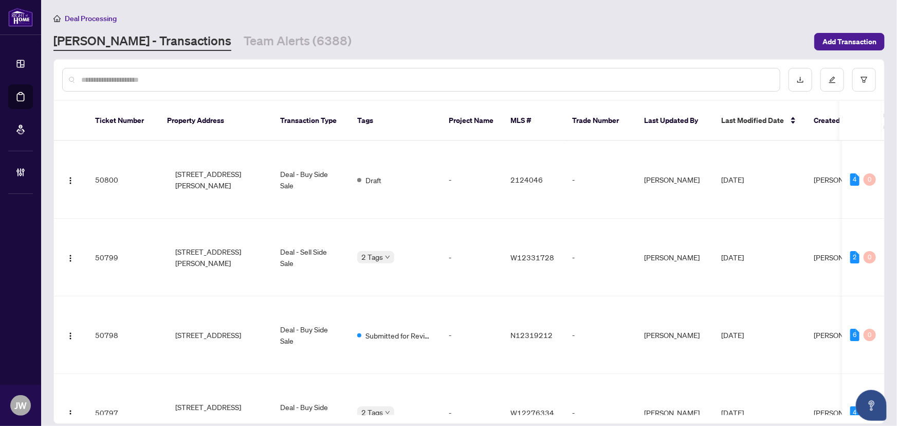
click at [121, 80] on input "text" at bounding box center [426, 79] width 690 height 11
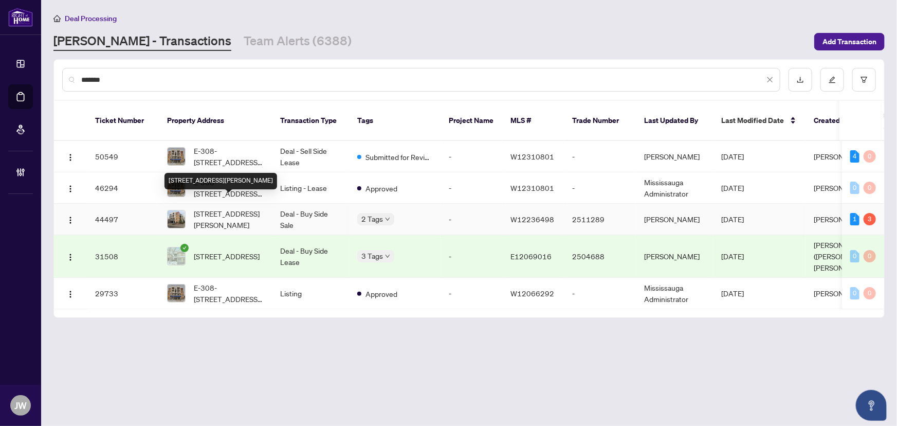
type input "*******"
click at [206, 208] on span "[STREET_ADDRESS][PERSON_NAME]" at bounding box center [229, 219] width 70 height 23
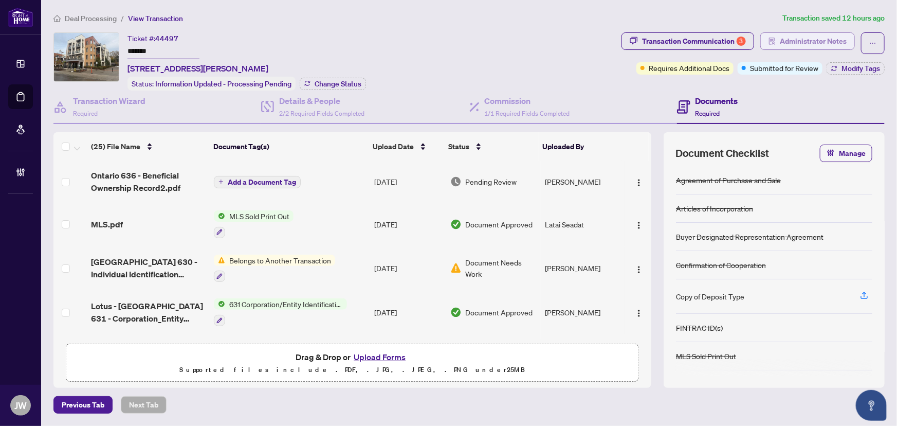
click at [782, 38] on span "Administrator Notes" at bounding box center [813, 41] width 67 height 16
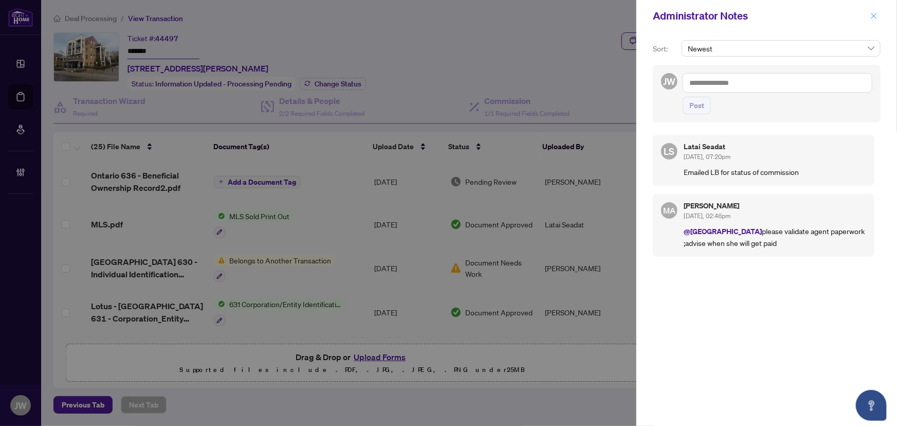
click at [875, 11] on span "button" at bounding box center [873, 16] width 7 height 16
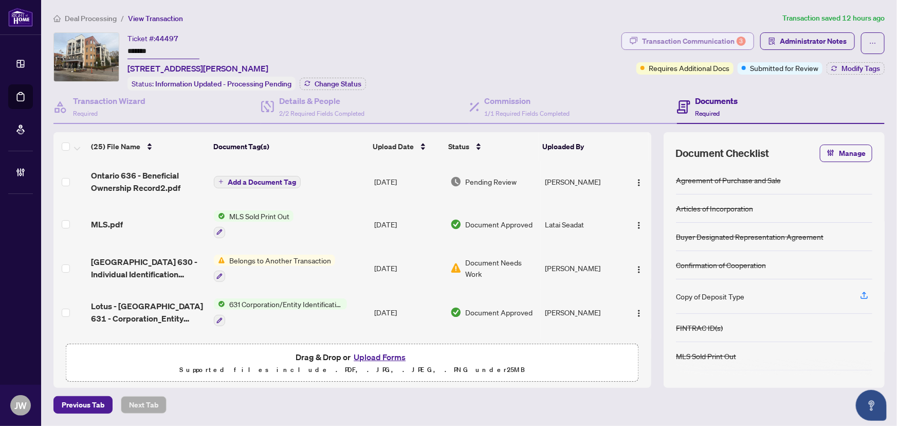
click at [694, 33] on div "Transaction Communication 3" at bounding box center [694, 41] width 104 height 16
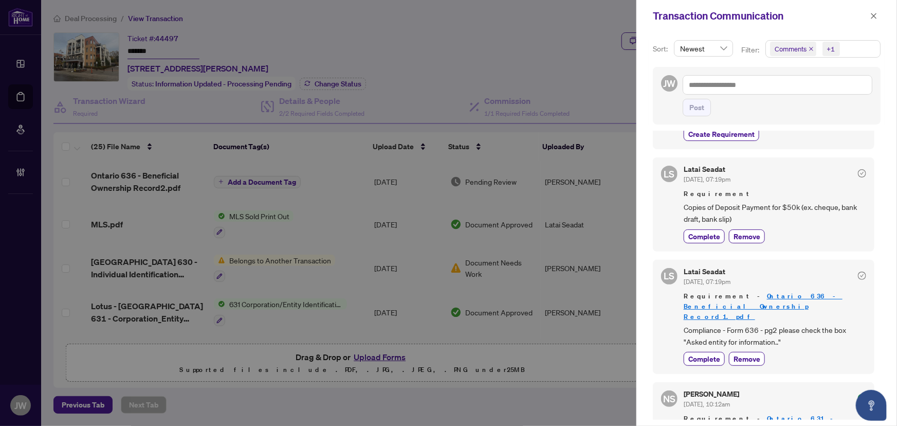
scroll to position [93, 0]
click at [157, 175] on div at bounding box center [448, 213] width 897 height 426
click at [871, 16] on icon "close" at bounding box center [873, 15] width 7 height 7
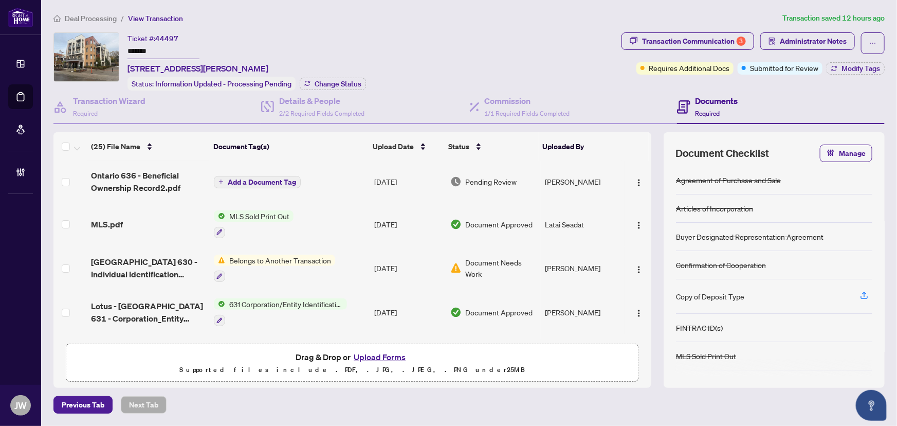
click at [83, 165] on td at bounding box center [69, 181] width 33 height 41
click at [112, 174] on span "Ontario 636 - Beneficial Ownership Record2.pdf" at bounding box center [148, 181] width 115 height 25
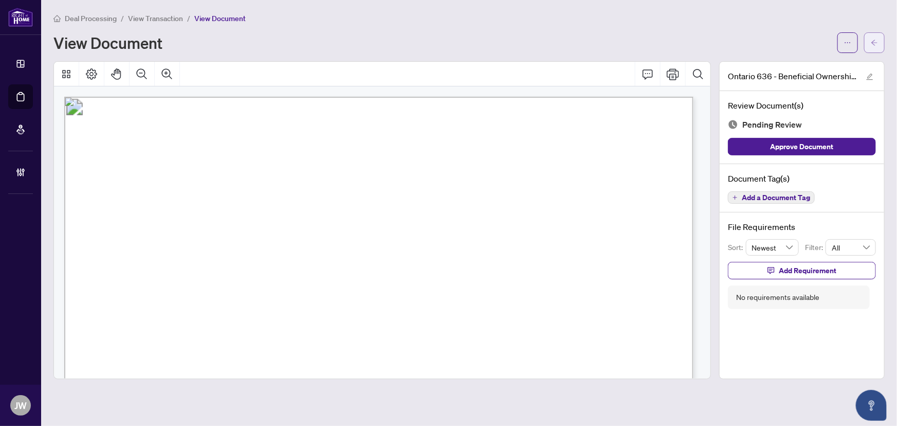
click at [875, 36] on span "button" at bounding box center [874, 42] width 7 height 16
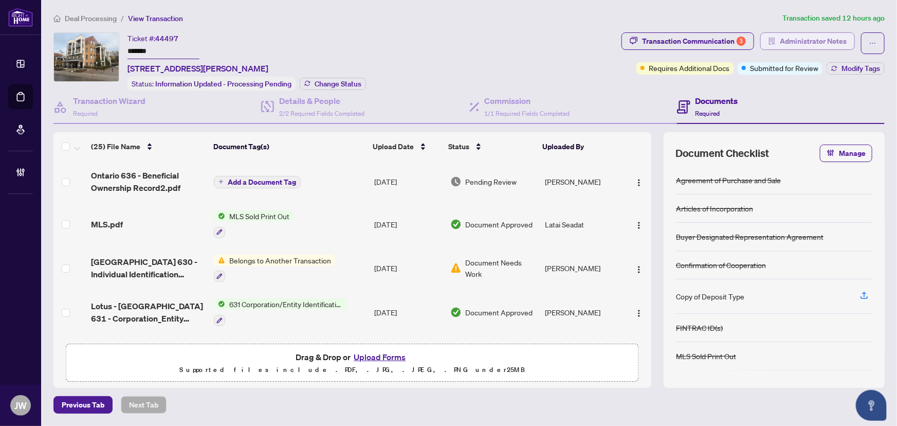
click at [817, 39] on span "Administrator Notes" at bounding box center [813, 41] width 67 height 16
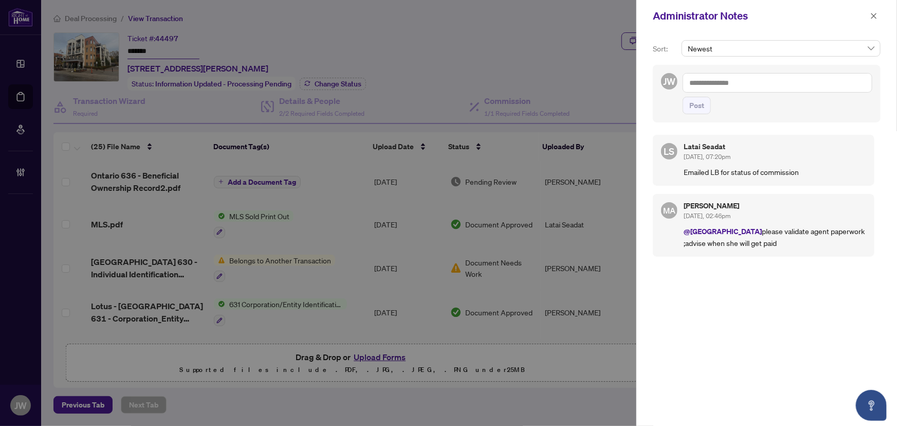
click at [864, 13] on div "Administrator Notes" at bounding box center [760, 15] width 214 height 15
click at [871, 14] on icon "close" at bounding box center [873, 15] width 7 height 7
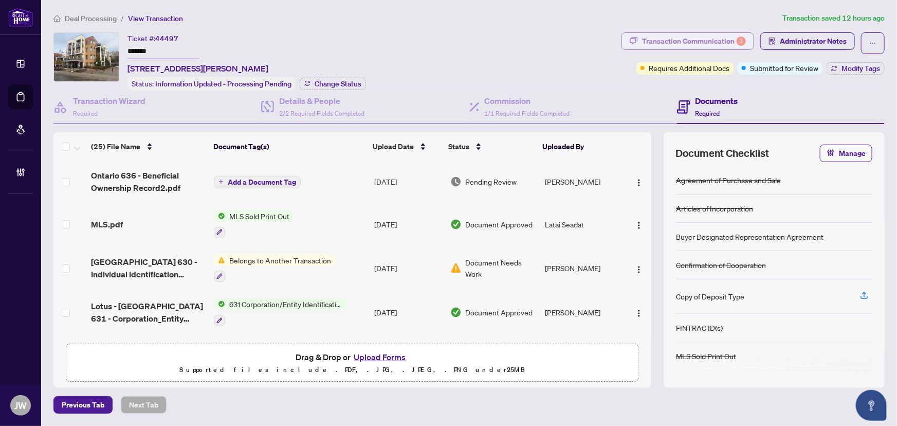
click at [729, 38] on div "Transaction Communication 3" at bounding box center [694, 41] width 104 height 16
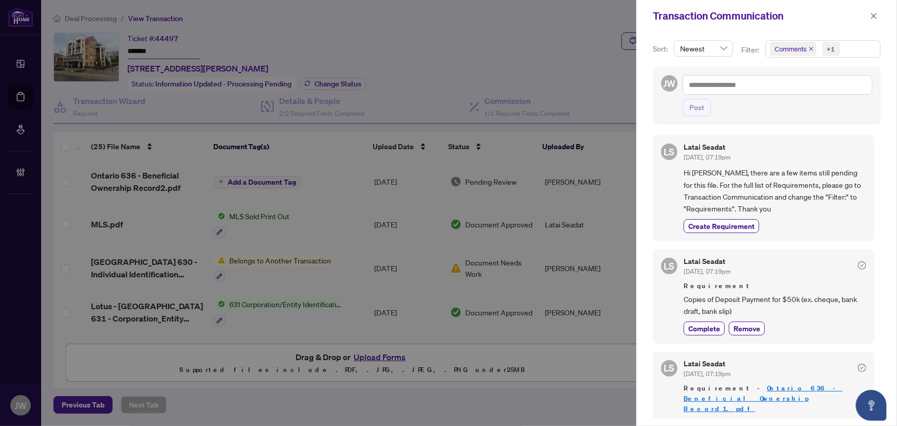
click at [875, 12] on button "button" at bounding box center [873, 16] width 13 height 12
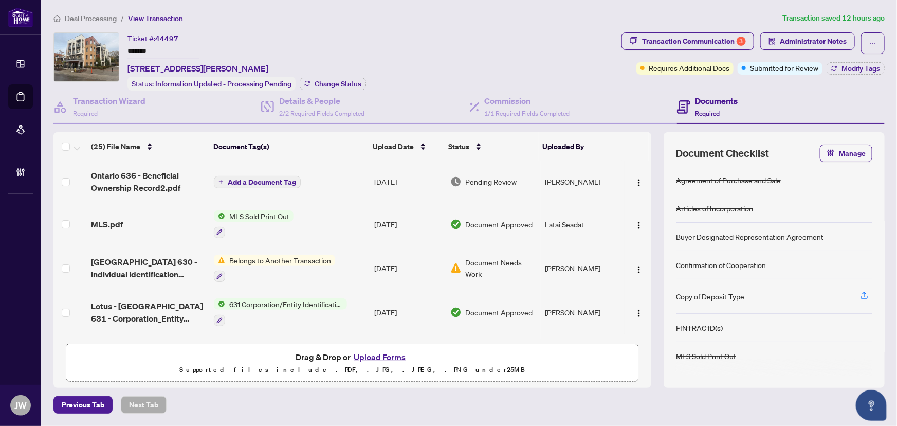
click at [78, 19] on span "Deal Processing" at bounding box center [91, 18] width 52 height 9
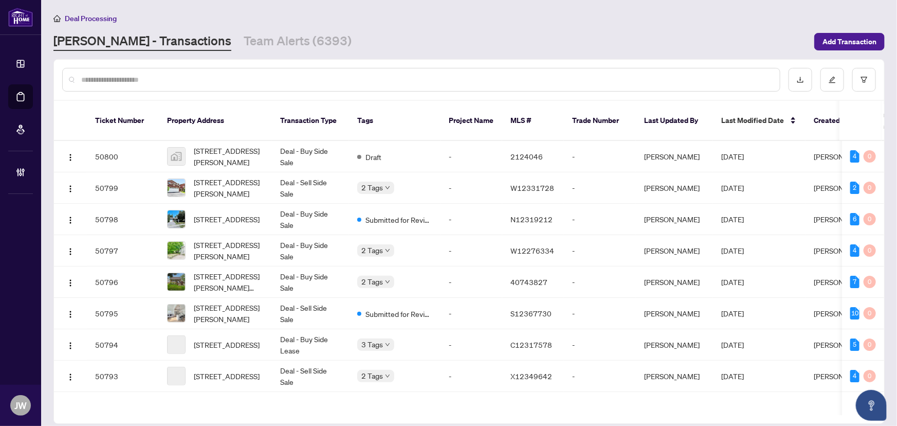
click at [135, 81] on input "text" at bounding box center [426, 79] width 690 height 11
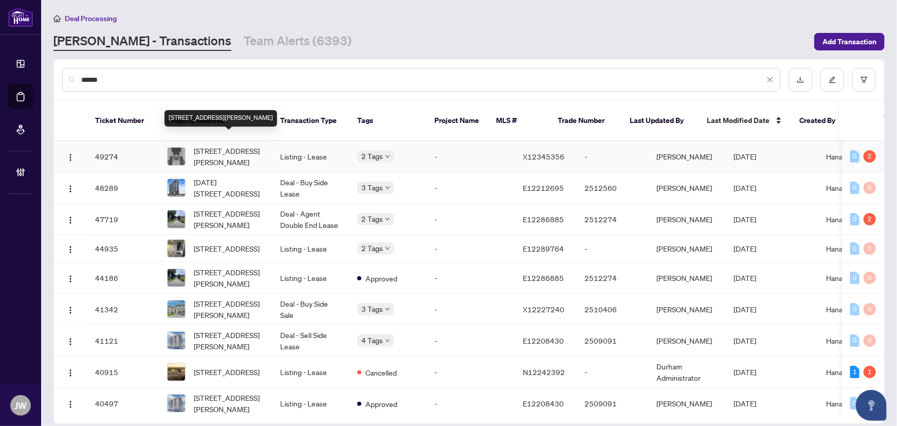
type input "*****"
click at [234, 147] on span "[STREET_ADDRESS][PERSON_NAME]" at bounding box center [229, 156] width 70 height 23
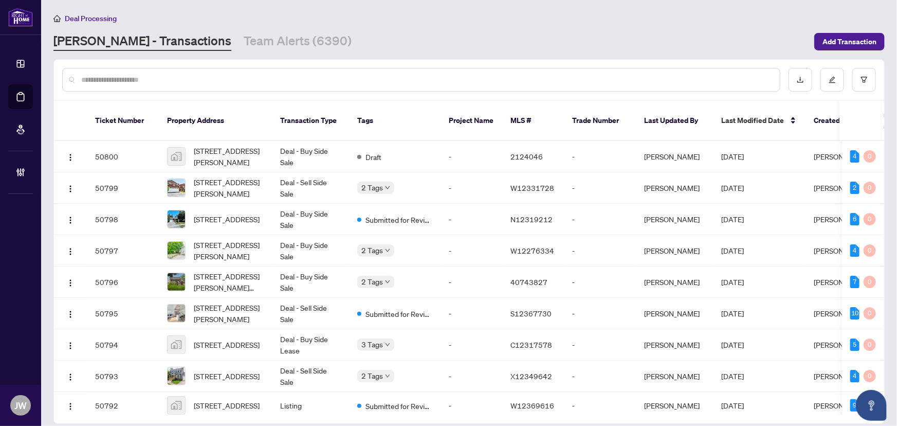
click at [117, 79] on input "text" at bounding box center [426, 79] width 690 height 11
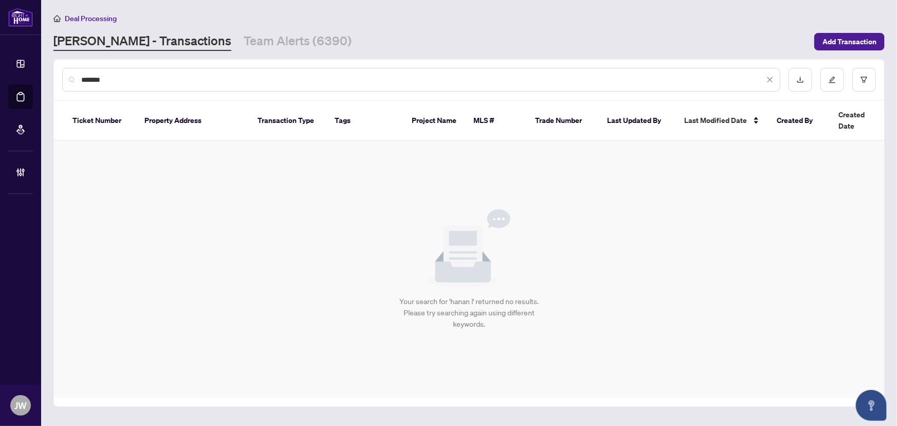
type input "********"
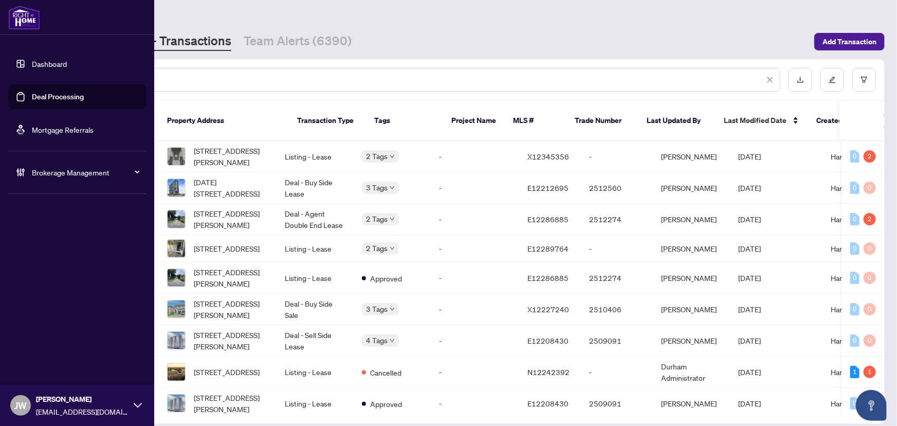
drag, startPoint x: 119, startPoint y: 83, endPoint x: 9, endPoint y: 94, distance: 109.9
click at [17, 86] on div "Dashboard Deal Processing Mortgage Referrals Brokerage Management [PERSON_NAME]…" at bounding box center [448, 213] width 897 height 426
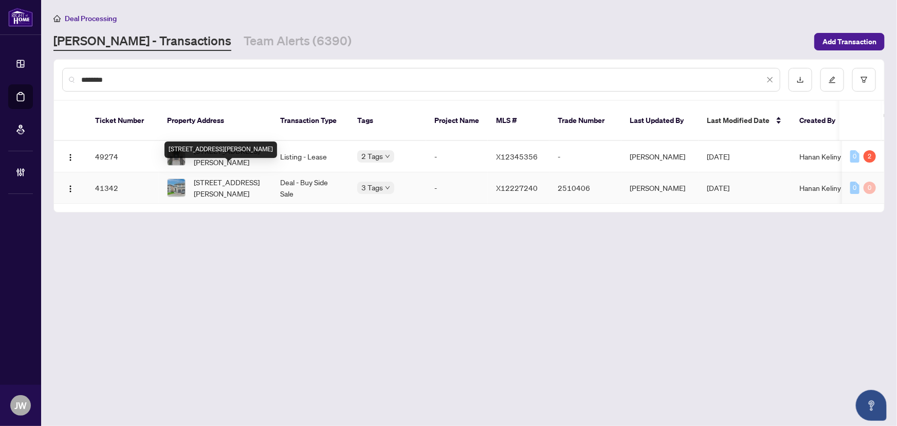
type input "********"
click at [215, 179] on span "[STREET_ADDRESS][PERSON_NAME]" at bounding box center [229, 187] width 70 height 23
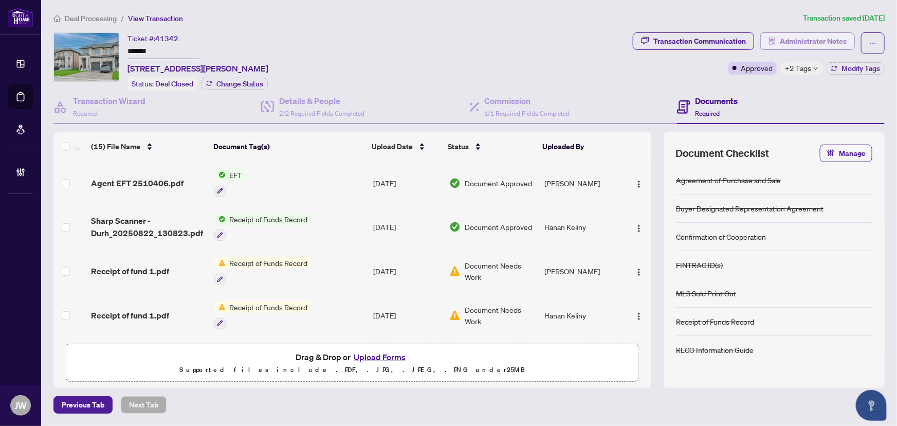
click at [799, 38] on span "Administrator Notes" at bounding box center [813, 41] width 67 height 16
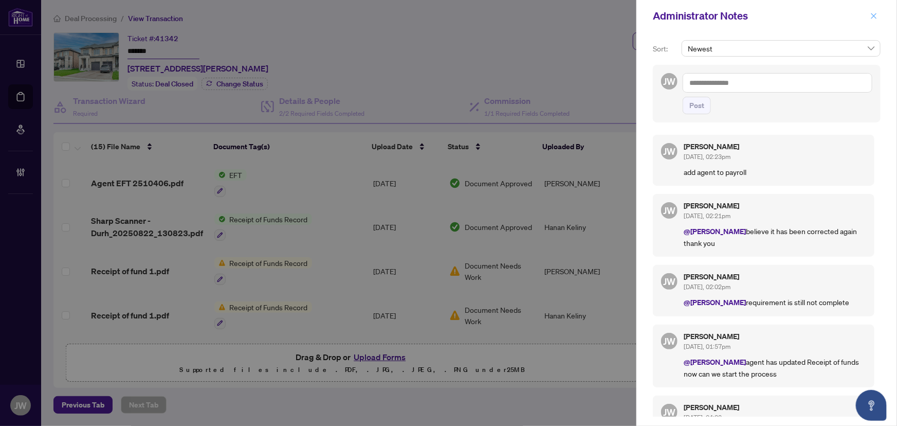
click at [870, 12] on icon "close" at bounding box center [873, 15] width 7 height 7
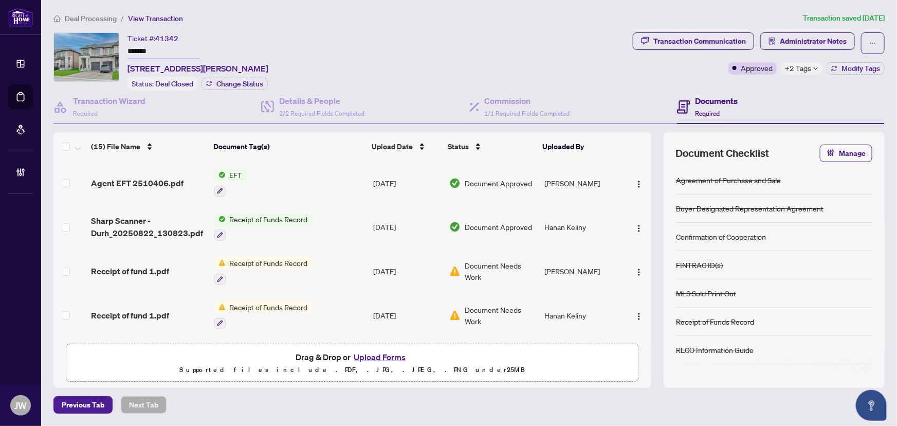
click at [90, 21] on span "Deal Processing" at bounding box center [91, 18] width 52 height 9
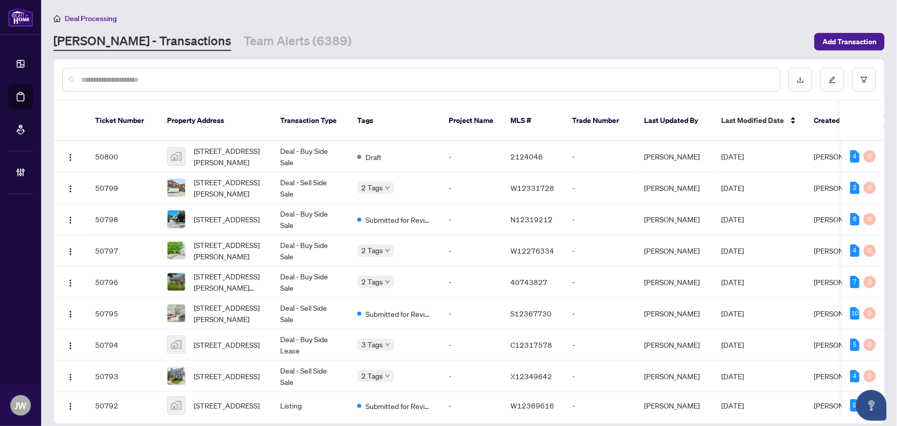
click at [159, 90] on div at bounding box center [421, 80] width 718 height 24
click at [157, 79] on input "text" at bounding box center [426, 79] width 690 height 11
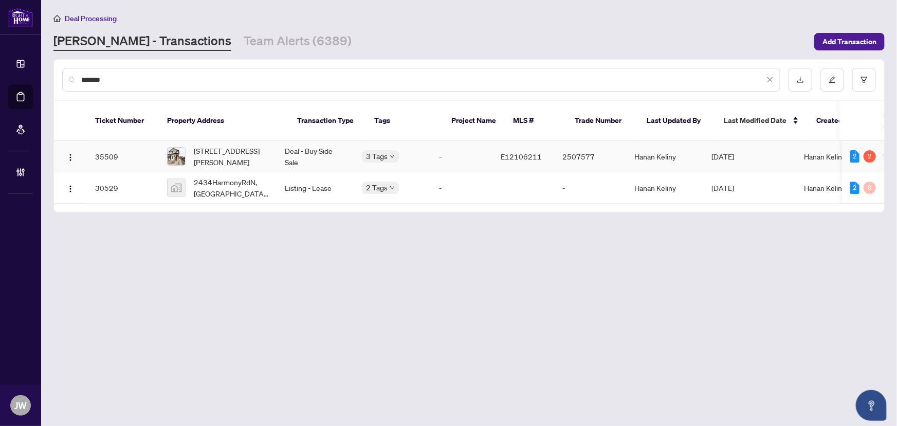
type input "*******"
click at [219, 145] on span "[STREET_ADDRESS][PERSON_NAME]" at bounding box center [231, 156] width 75 height 23
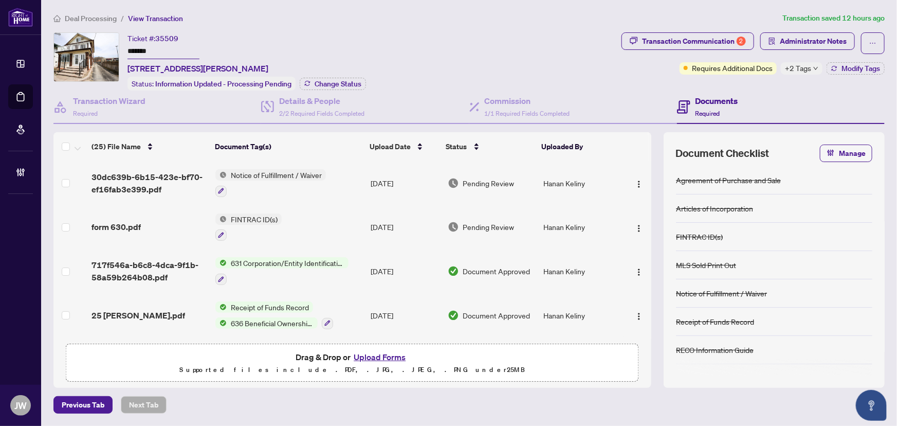
click at [783, 70] on div "+2 Tags" at bounding box center [802, 68] width 42 height 12
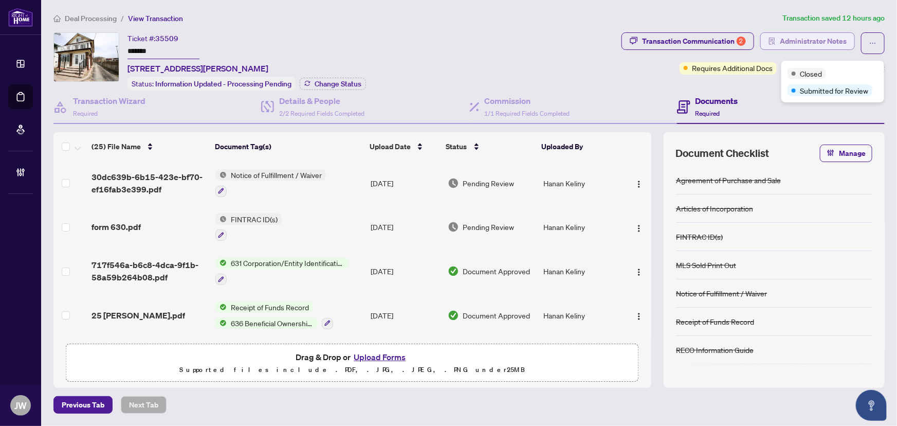
click at [796, 41] on span "Administrator Notes" at bounding box center [813, 41] width 67 height 16
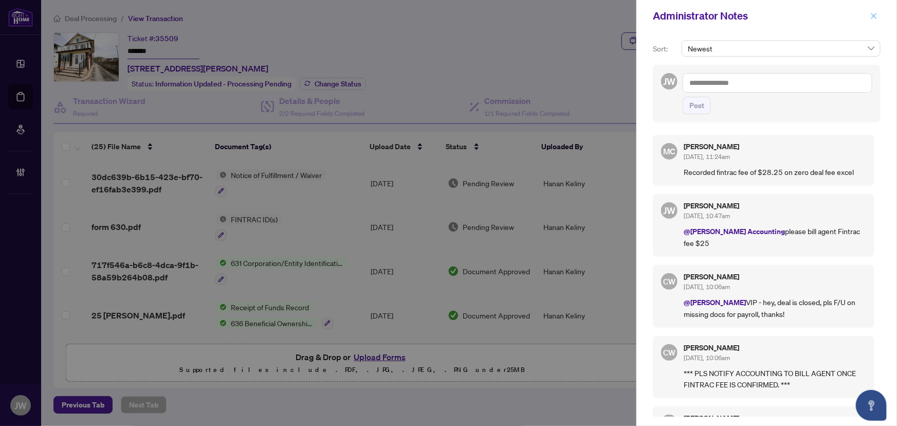
click at [875, 13] on icon "close" at bounding box center [873, 15] width 7 height 7
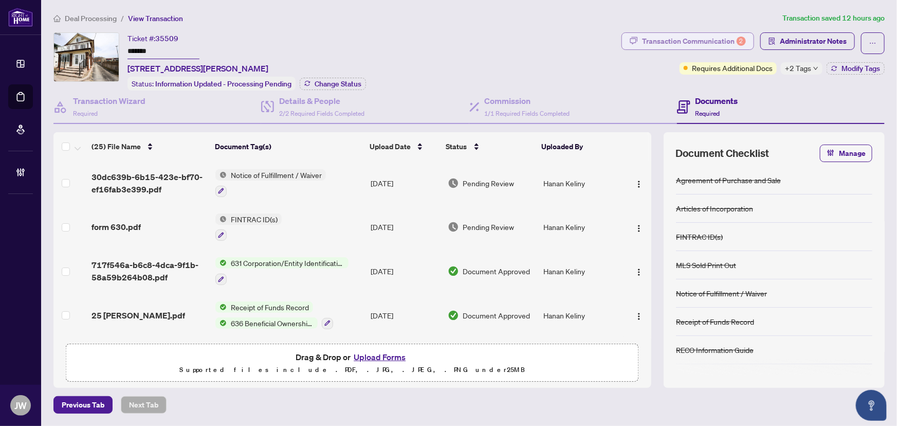
click at [655, 43] on div "Transaction Communication 2" at bounding box center [694, 41] width 104 height 16
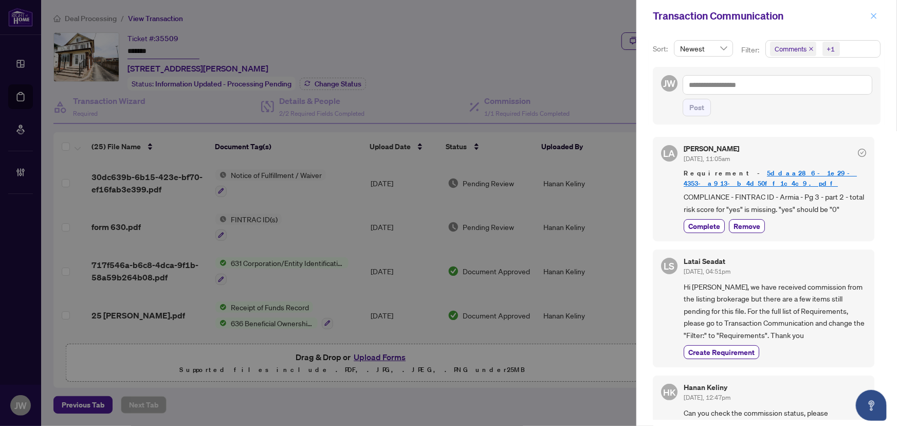
click at [874, 16] on icon "close" at bounding box center [873, 15] width 7 height 7
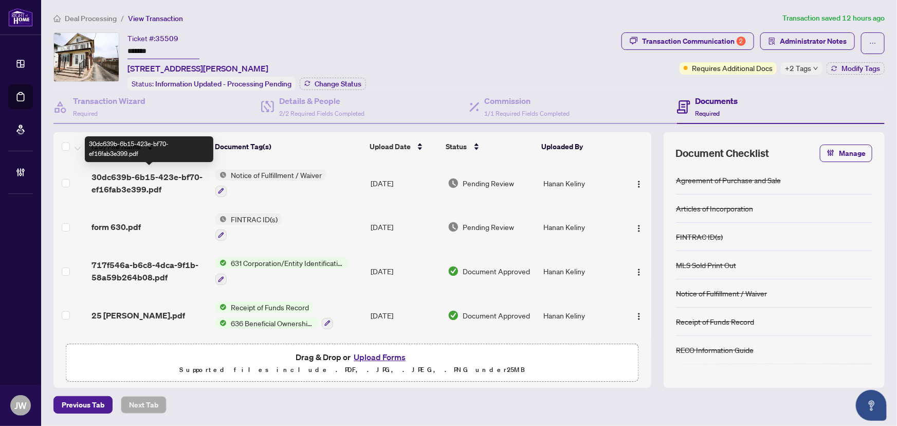
click at [150, 179] on span "30dc639b-6b15-423e-bf70-ef16fab3e399.pdf" at bounding box center [149, 183] width 116 height 25
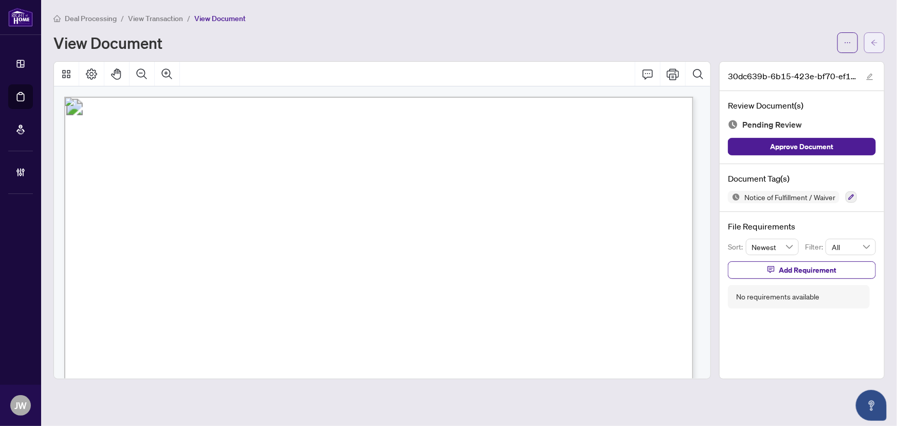
click at [871, 46] on span "button" at bounding box center [874, 42] width 7 height 16
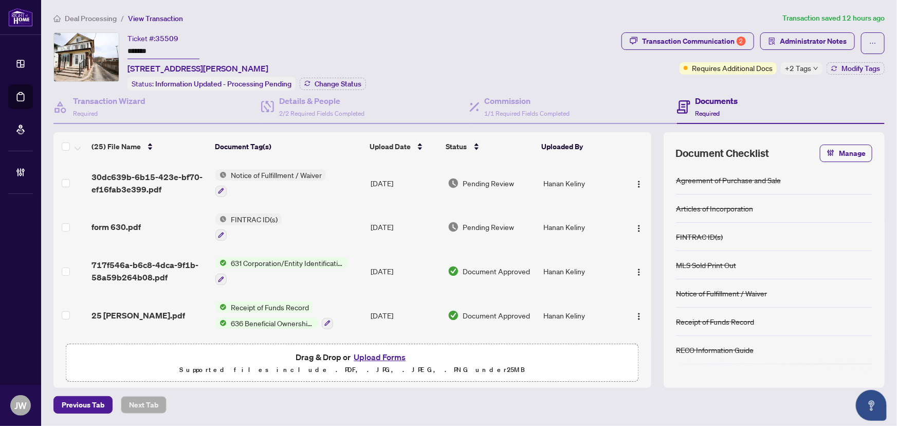
click at [130, 227] on span "form 630.pdf" at bounding box center [115, 226] width 49 height 12
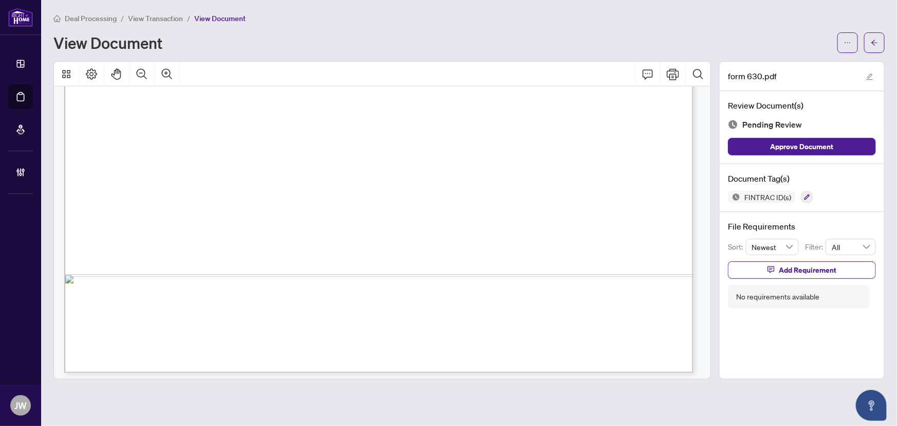
scroll to position [3045, 0]
click at [881, 36] on button "button" at bounding box center [874, 42] width 21 height 21
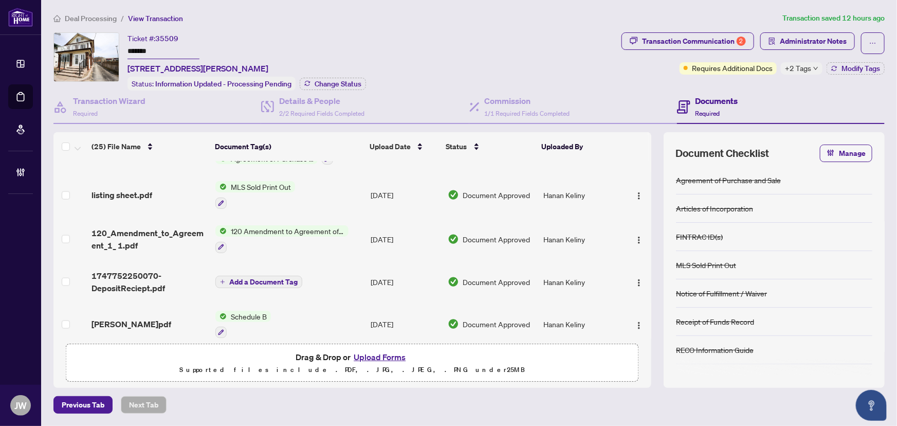
scroll to position [914, 0]
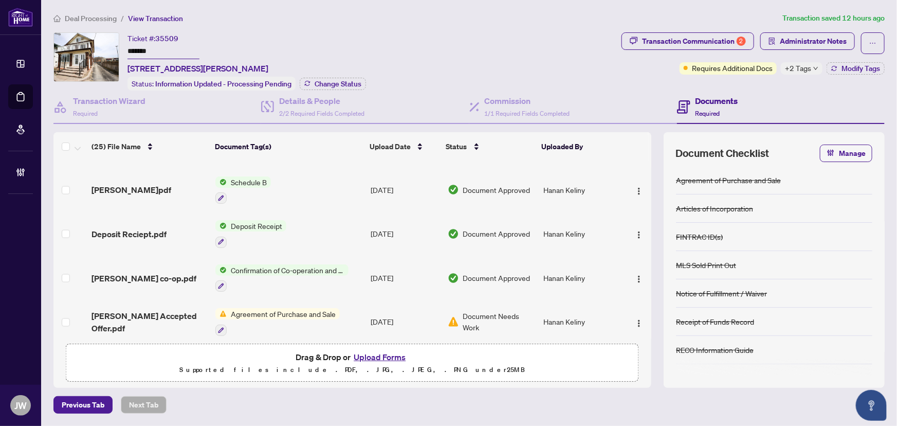
click at [98, 14] on span "Deal Processing" at bounding box center [91, 18] width 52 height 9
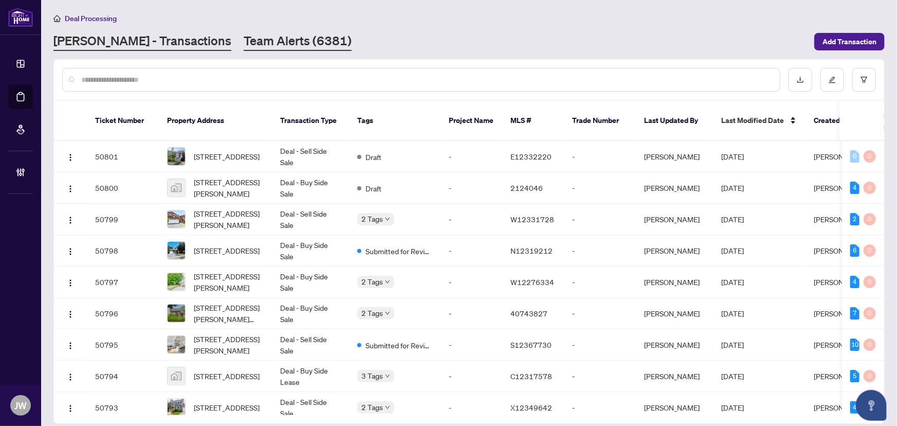
click at [244, 38] on link "Team Alerts (6381)" at bounding box center [298, 41] width 108 height 19
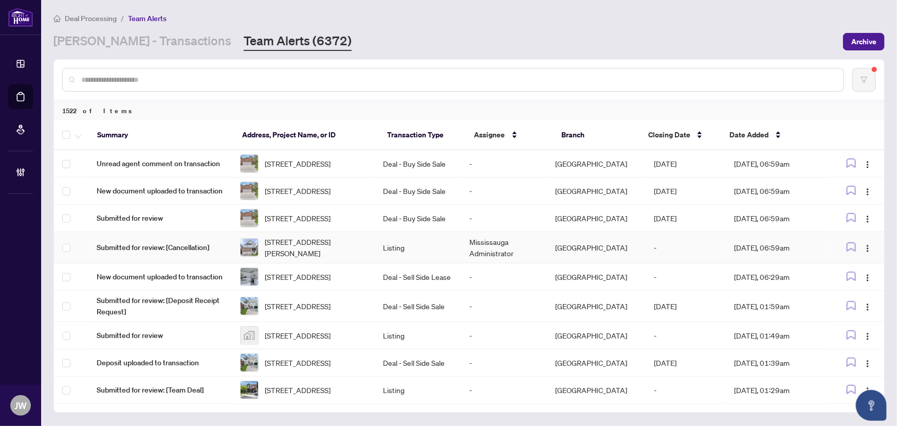
scroll to position [372, 0]
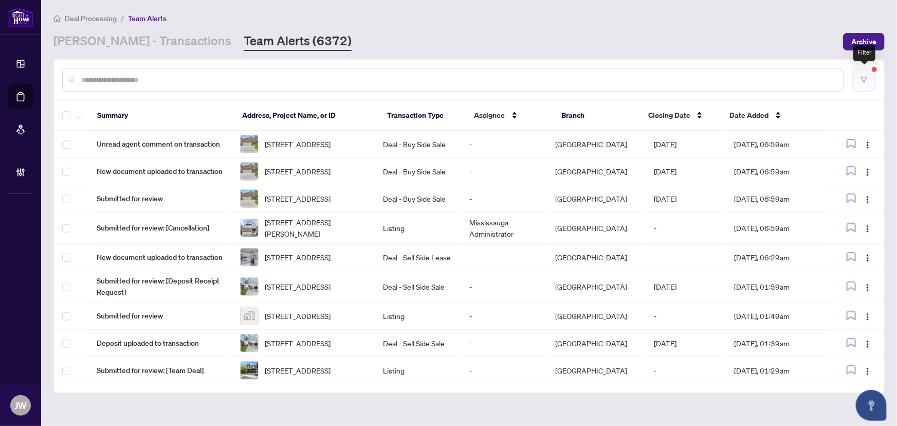
click at [861, 83] on button "button" at bounding box center [864, 80] width 24 height 24
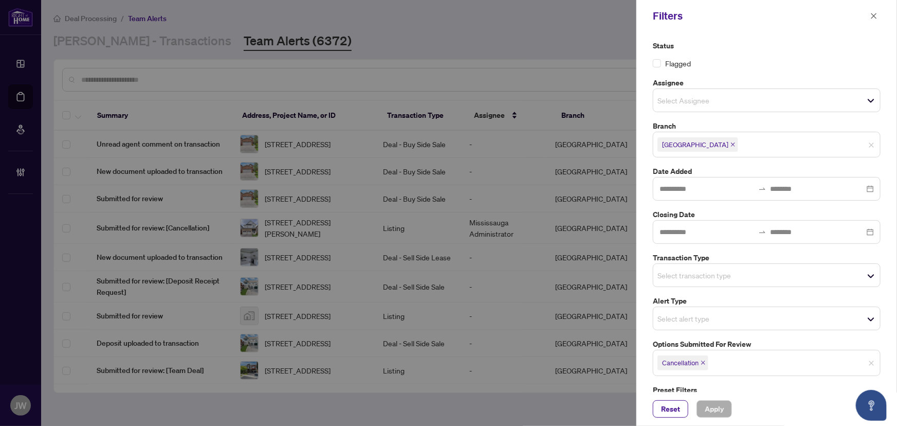
click at [730, 143] on icon "close" at bounding box center [732, 144] width 5 height 5
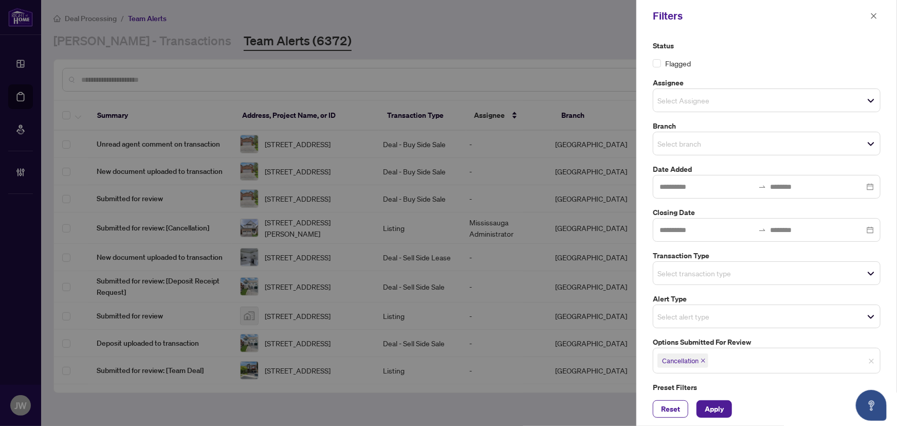
click at [704, 358] on icon "close" at bounding box center [702, 360] width 5 height 5
click at [688, 136] on span "Select branch" at bounding box center [766, 143] width 227 height 14
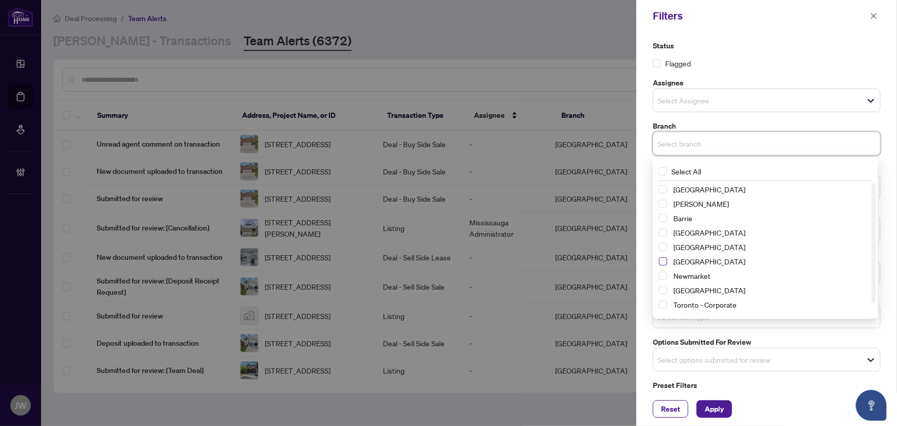
click at [659, 261] on span "Select Mississauga" at bounding box center [663, 261] width 8 height 8
click at [727, 118] on div "Status Flagged Assignee Select Assignee Branch [GEOGRAPHIC_DATA] Select All [GE…" at bounding box center [767, 225] width 234 height 370
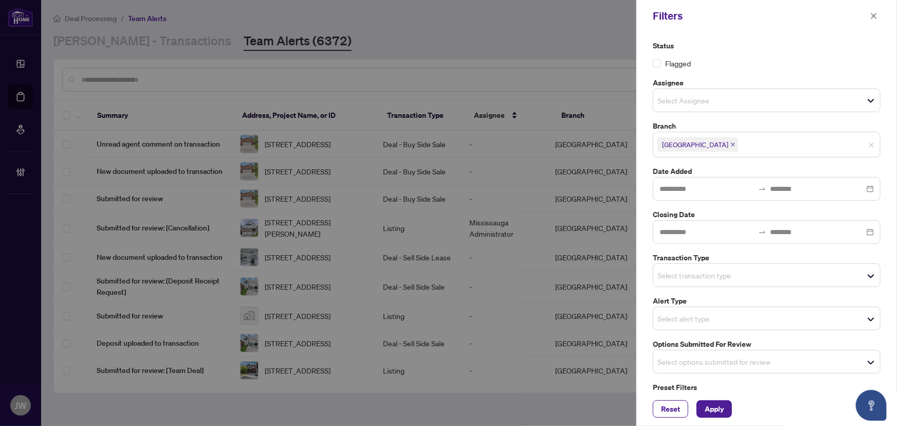
click at [674, 261] on label "Transaction Type" at bounding box center [767, 257] width 228 height 11
click at [691, 267] on div "Select transaction type" at bounding box center [767, 275] width 228 height 24
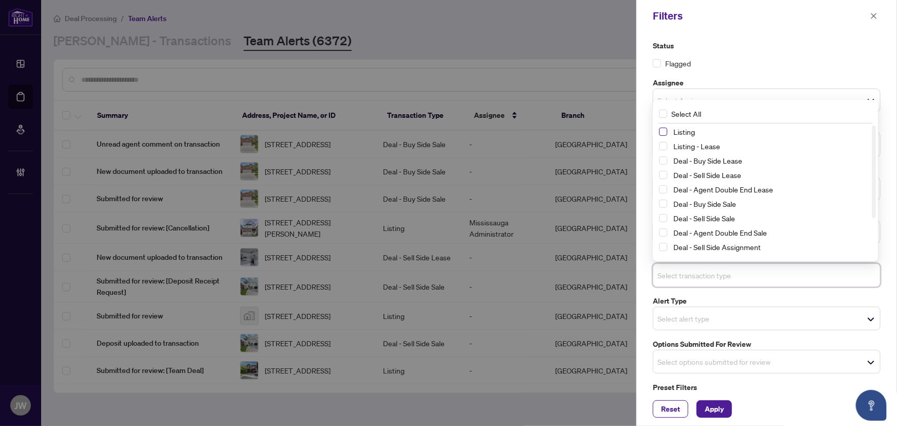
click at [662, 128] on span "Select Listing" at bounding box center [663, 131] width 8 height 8
click at [664, 145] on span "Select Listing - Lease" at bounding box center [663, 146] width 8 height 8
click at [719, 407] on span "Apply" at bounding box center [714, 408] width 19 height 16
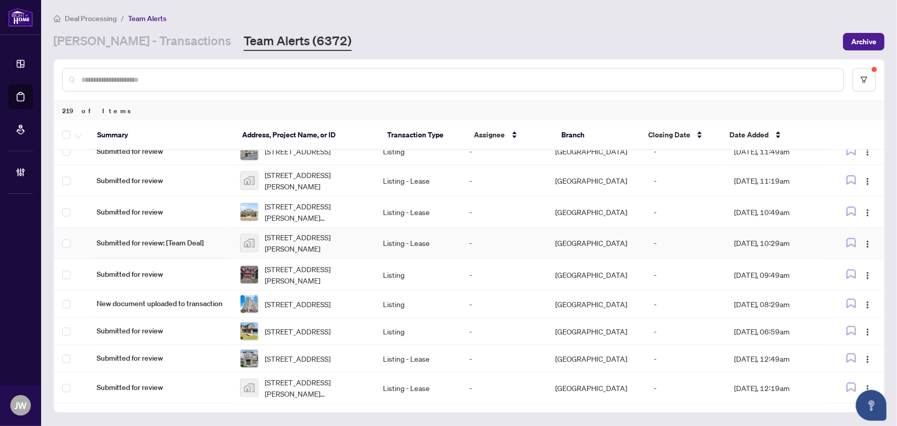
scroll to position [998, 0]
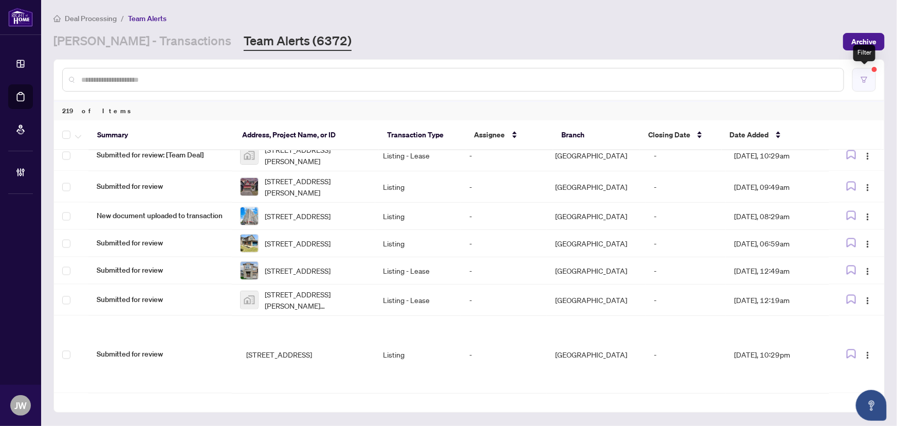
click at [863, 85] on button "button" at bounding box center [864, 80] width 24 height 24
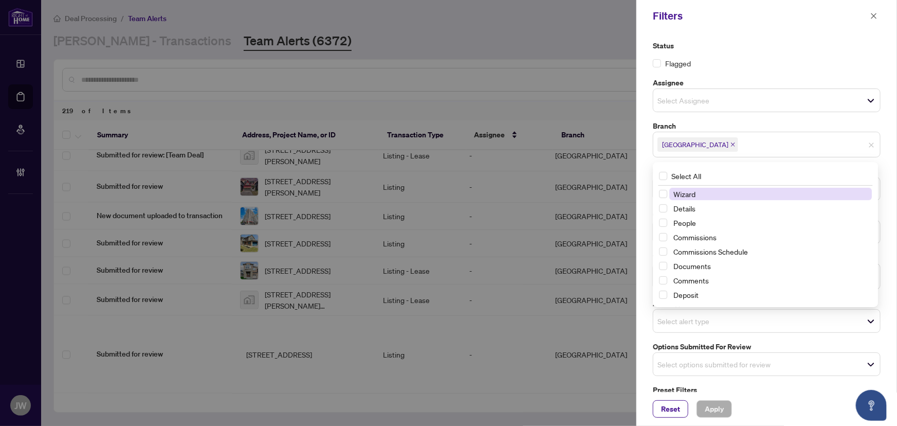
click at [685, 329] on div "Select alert type" at bounding box center [767, 321] width 228 height 24
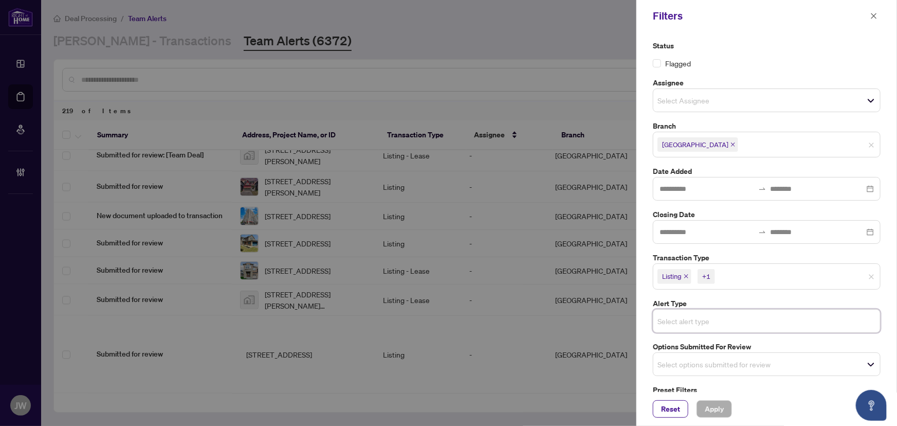
click at [692, 102] on input "search" at bounding box center [693, 100] width 72 height 12
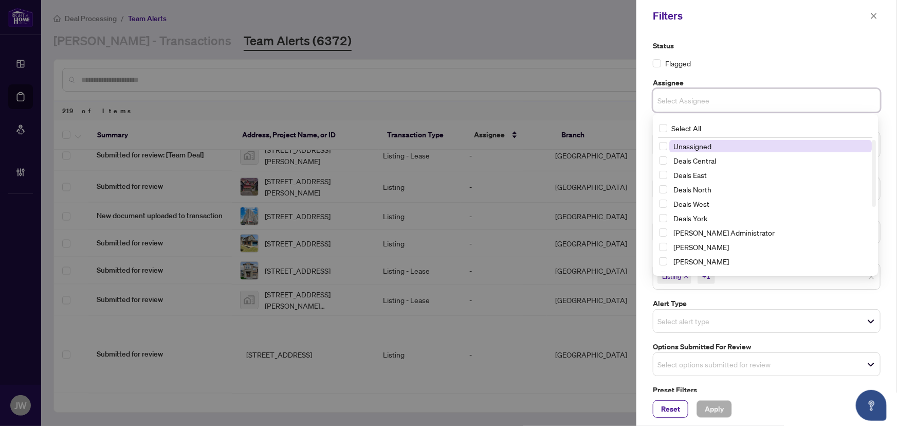
click at [692, 102] on input "search" at bounding box center [693, 100] width 72 height 12
click at [697, 93] on span "Select Assignee" at bounding box center [766, 100] width 227 height 14
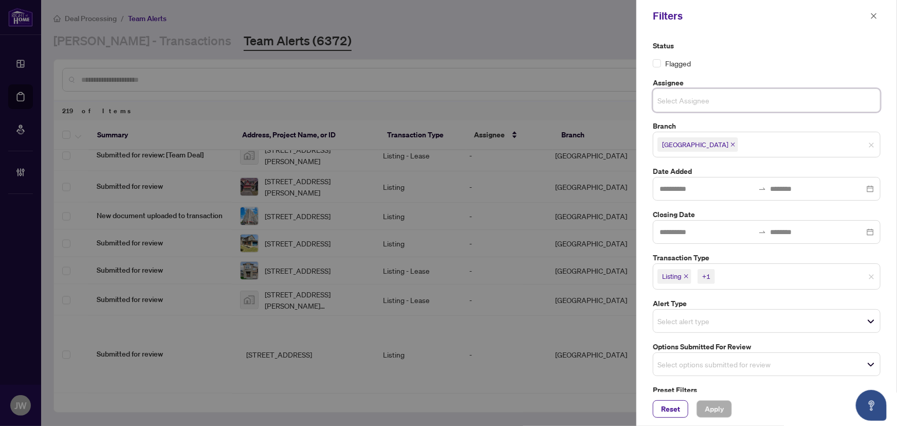
click at [725, 94] on input "search" at bounding box center [693, 100] width 72 height 12
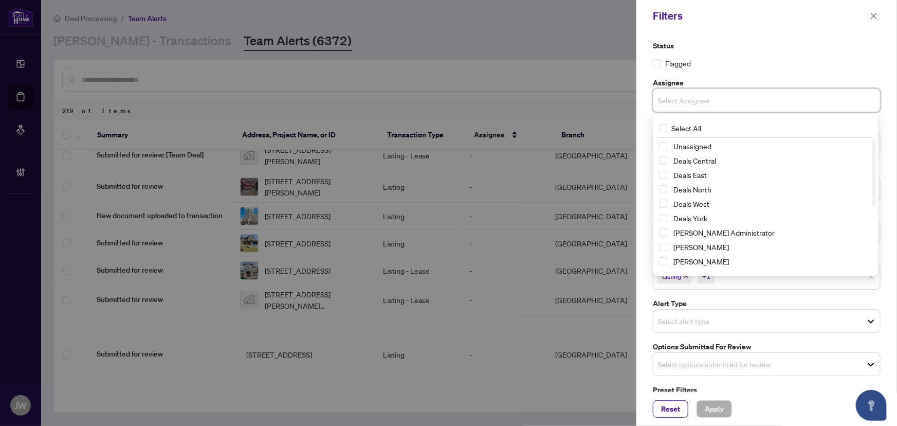
click at [720, 72] on div "Status Flagged Assignee Select Assignee Select All null Unassigned Deals Centra…" at bounding box center [767, 226] width 234 height 373
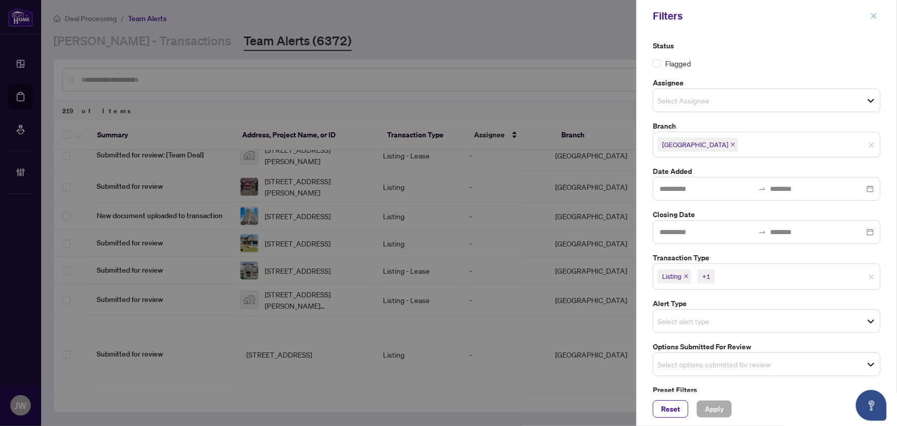
click at [876, 17] on icon "close" at bounding box center [873, 15] width 7 height 7
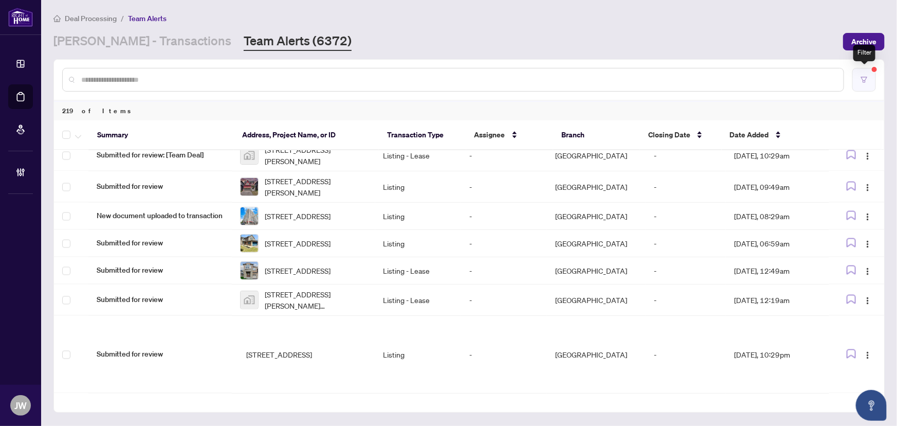
click at [863, 79] on icon "filter" at bounding box center [864, 80] width 6 height 6
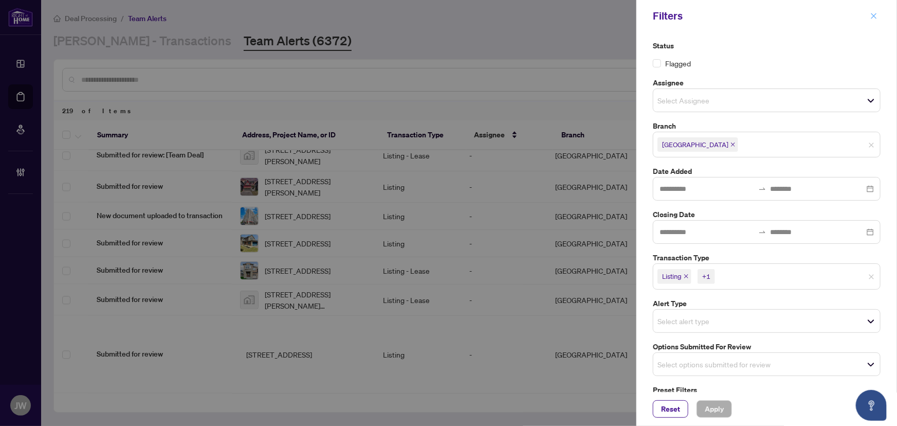
click at [870, 15] on icon "close" at bounding box center [873, 15] width 7 height 7
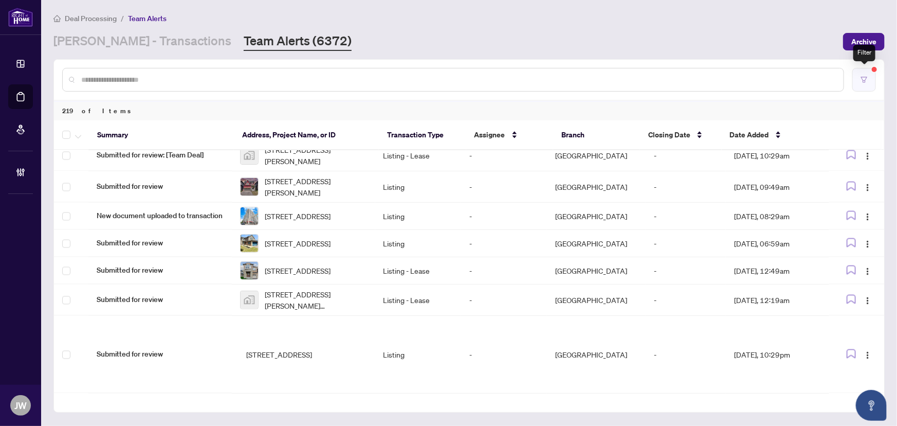
click at [868, 84] on button "button" at bounding box center [864, 80] width 24 height 24
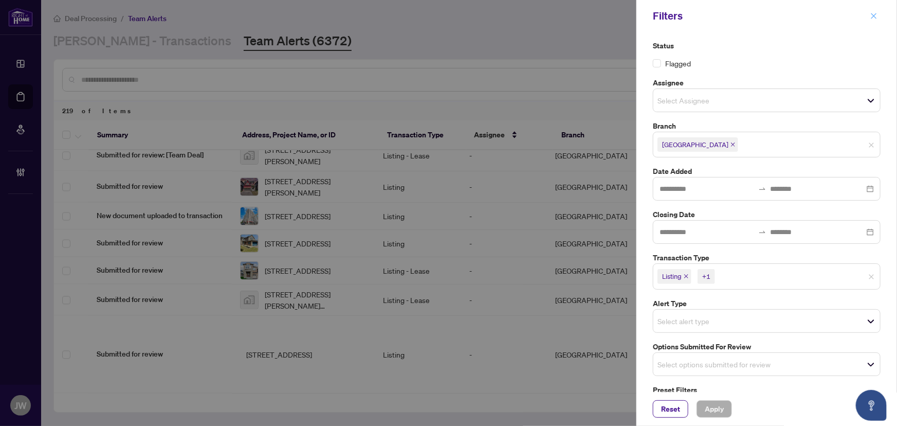
click at [879, 12] on button "button" at bounding box center [873, 16] width 13 height 12
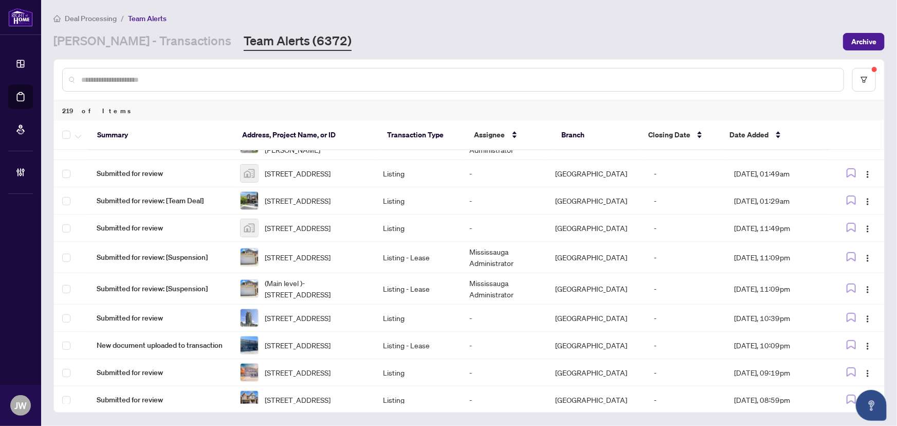
scroll to position [0, 0]
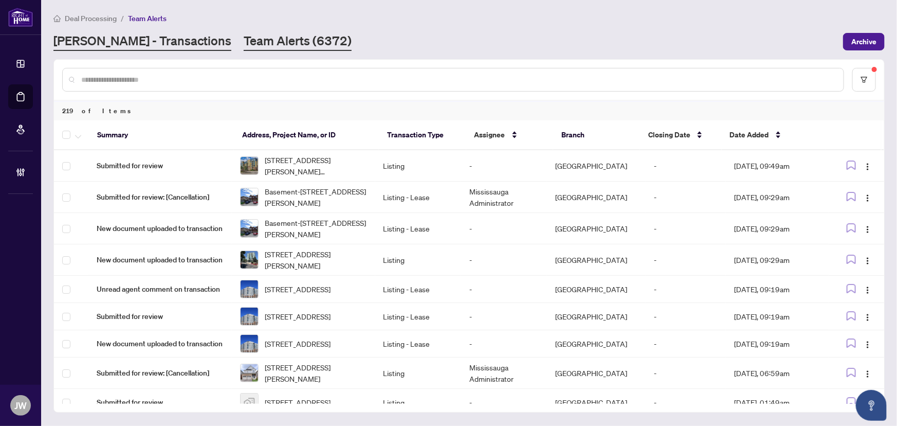
click at [124, 46] on link "[PERSON_NAME] - Transactions" at bounding box center [142, 41] width 178 height 19
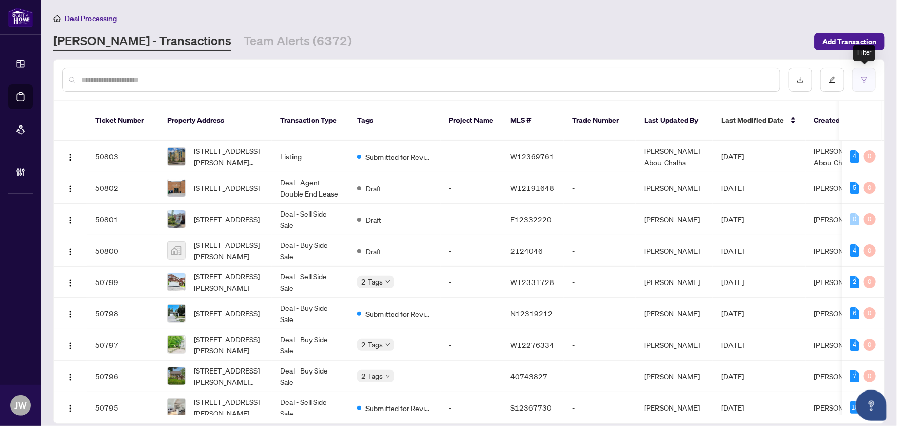
click at [862, 77] on icon "filter" at bounding box center [864, 80] width 6 height 6
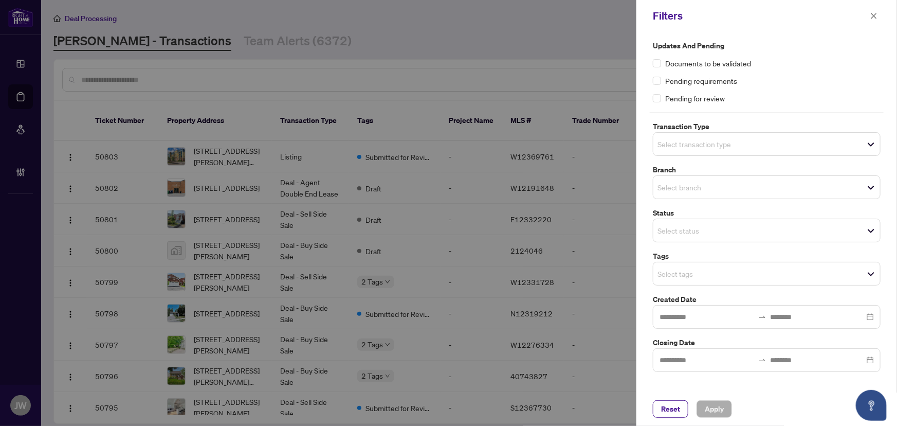
click at [682, 199] on div "Updates and Pending Documents to be validated Pending requirements Pending for …" at bounding box center [767, 205] width 234 height 331
click at [685, 183] on input "search" at bounding box center [693, 187] width 72 height 12
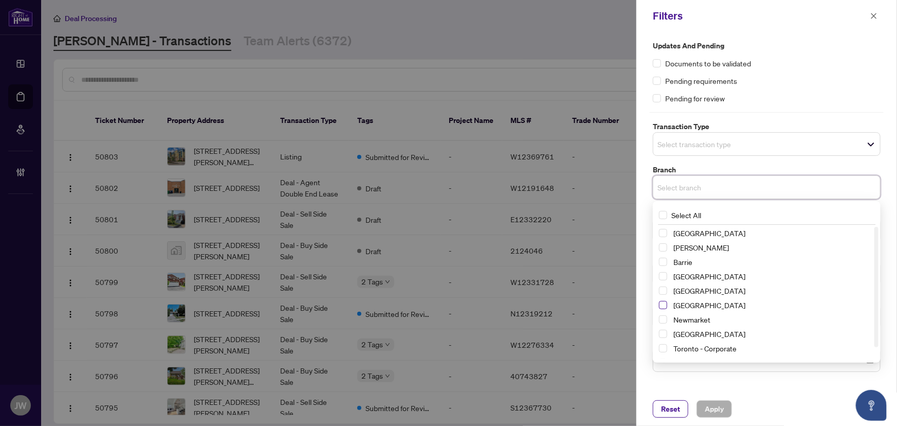
click at [662, 306] on span "Select Mississauga" at bounding box center [663, 305] width 8 height 8
click at [709, 385] on div "Updates and Pending Documents to be validated Pending requirements Pending for …" at bounding box center [766, 212] width 261 height 360
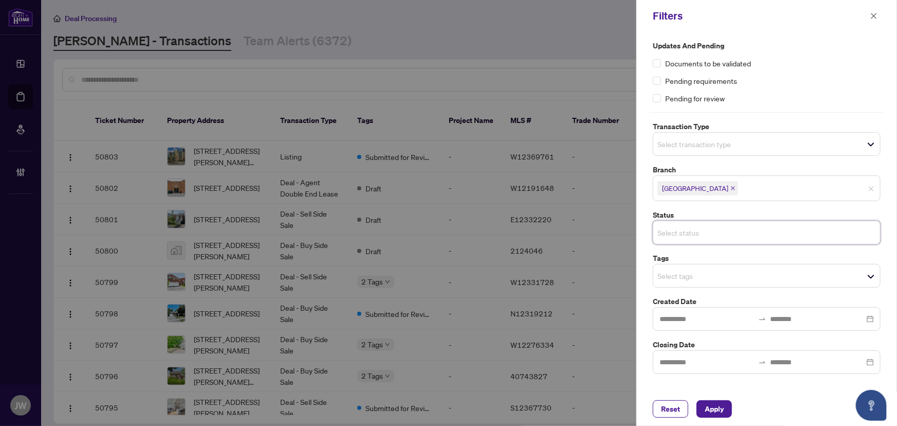
click at [687, 230] on input "search" at bounding box center [693, 232] width 72 height 12
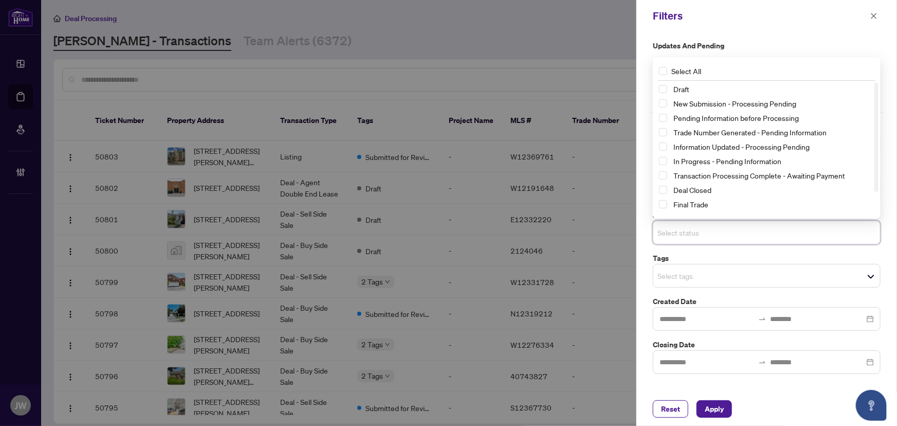
click at [682, 283] on div "Select tags" at bounding box center [767, 276] width 228 height 24
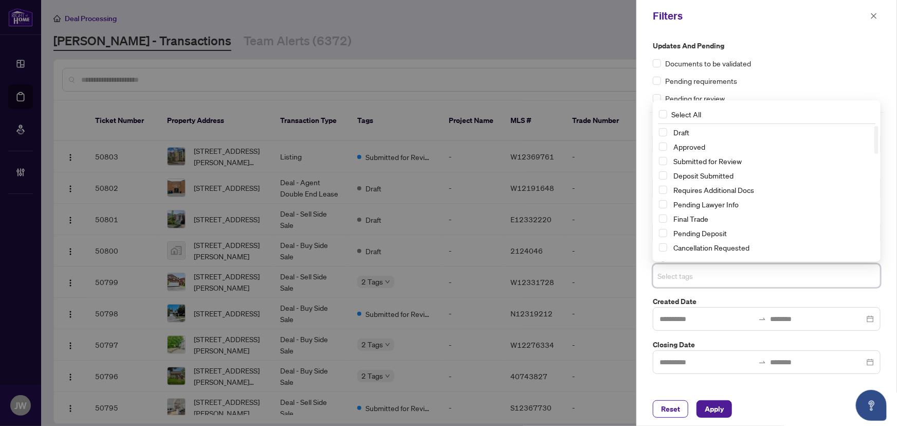
click at [766, 72] on div "Updates and Pending Documents to be validated Pending requirements Pending for …" at bounding box center [767, 72] width 228 height 64
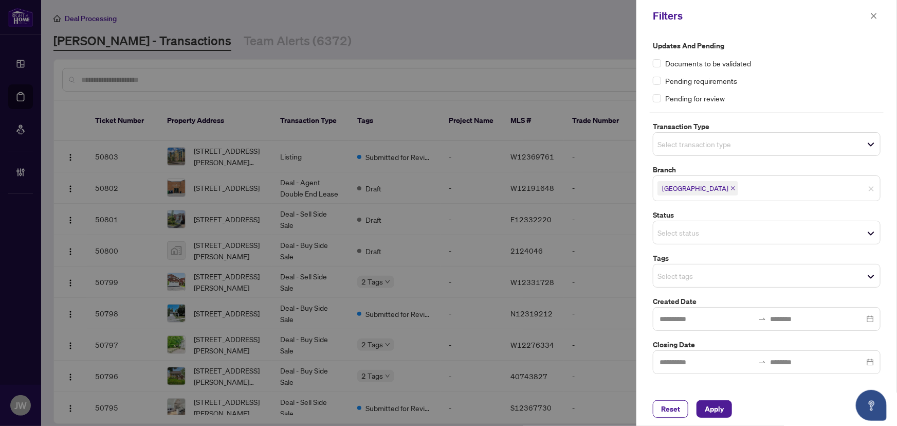
click at [692, 151] on span "Select transaction type" at bounding box center [766, 144] width 227 height 14
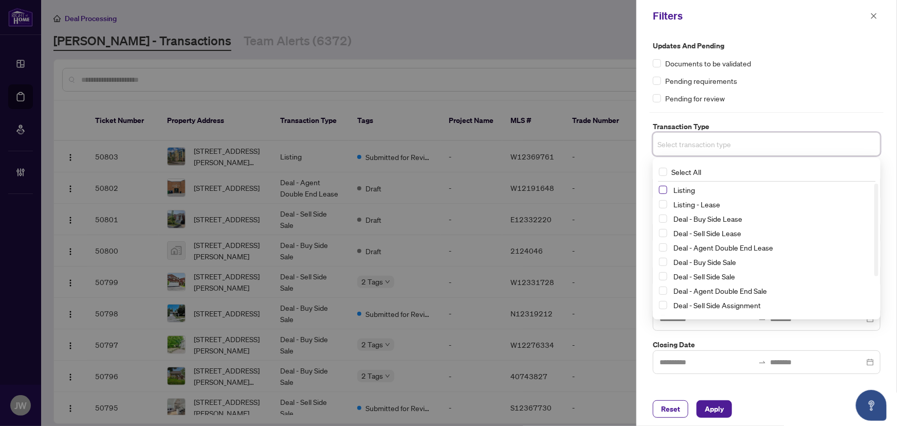
click at [663, 191] on span "Select Listing" at bounding box center [663, 190] width 8 height 8
click at [664, 206] on span "Select Listing - Lease" at bounding box center [663, 206] width 8 height 8
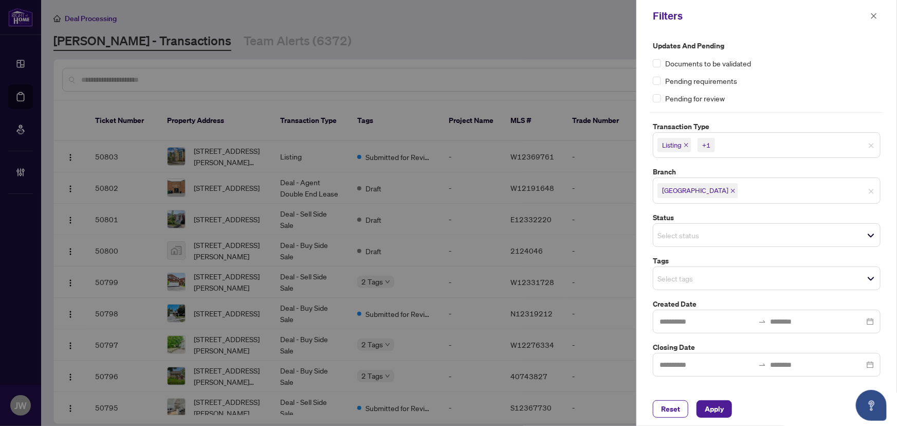
click at [784, 101] on div "Pending for review" at bounding box center [767, 98] width 228 height 11
click at [694, 235] on input "search" at bounding box center [693, 235] width 72 height 12
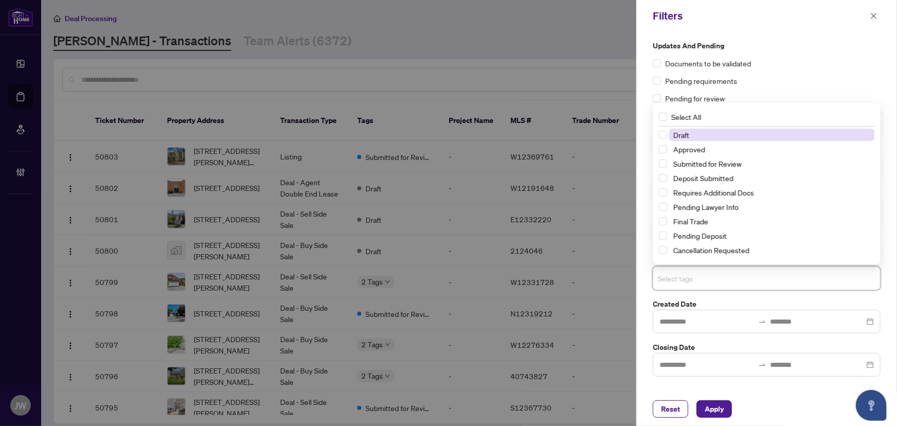
click at [682, 278] on input "search" at bounding box center [693, 278] width 72 height 12
click at [663, 167] on div "Submitted for Review" at bounding box center [766, 163] width 215 height 12
click at [664, 163] on span "Select Submitted for Review" at bounding box center [663, 163] width 8 height 8
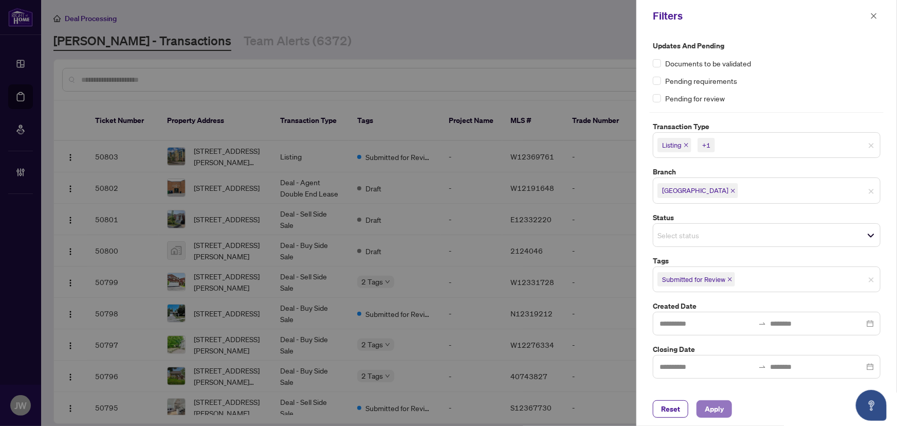
click at [727, 410] on button "Apply" at bounding box center [713, 408] width 35 height 17
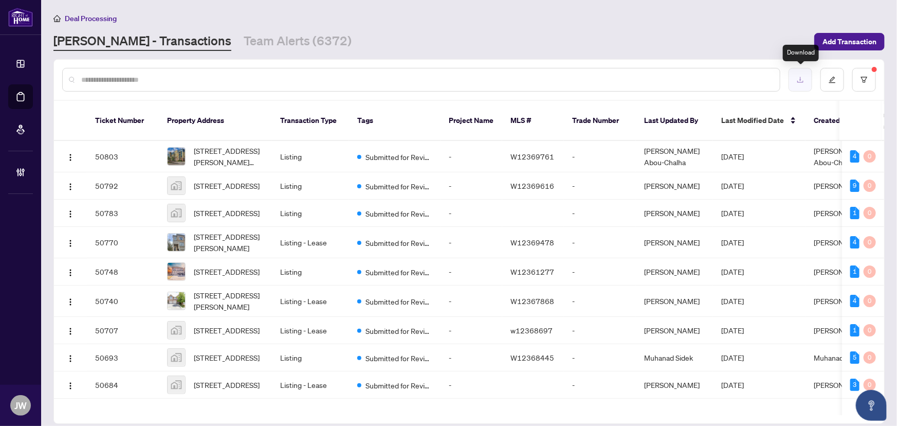
click at [796, 79] on button "button" at bounding box center [800, 80] width 24 height 24
click at [254, 49] on link "Team Alerts (6372)" at bounding box center [298, 41] width 108 height 19
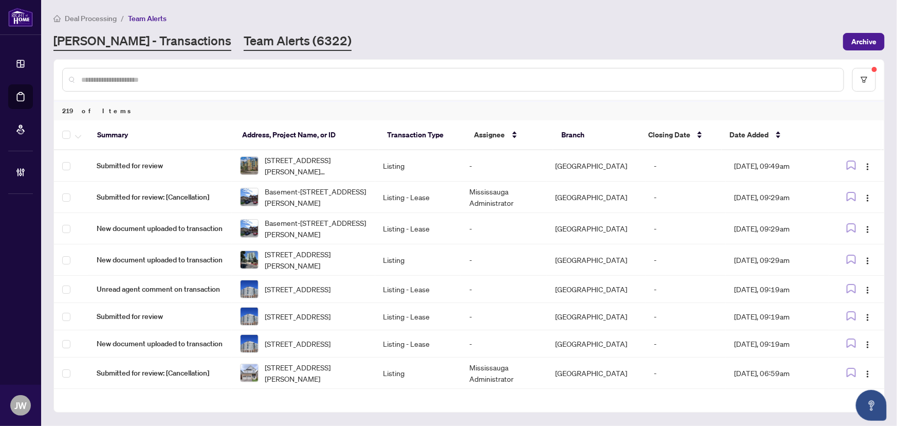
click at [103, 42] on link "[PERSON_NAME] - Transactions" at bounding box center [142, 41] width 178 height 19
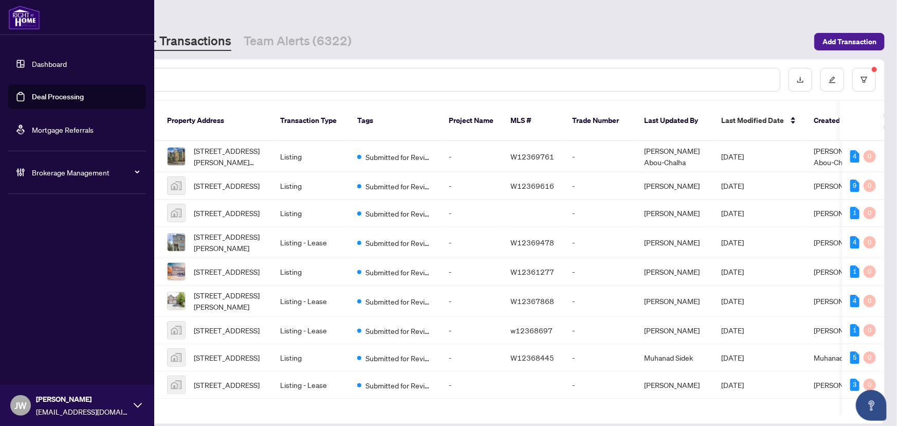
click at [44, 170] on span "Brokerage Management" at bounding box center [85, 172] width 107 height 11
click at [72, 243] on link "Manage Agents" at bounding box center [47, 246] width 51 height 9
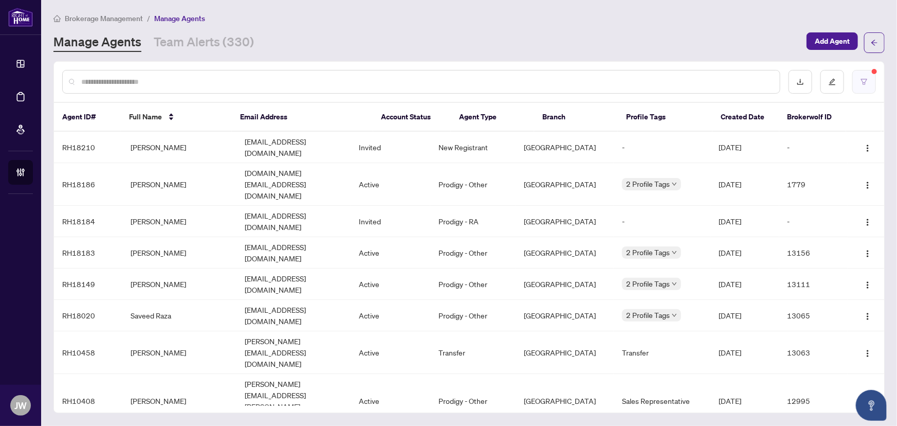
click at [861, 87] on button "button" at bounding box center [864, 82] width 24 height 24
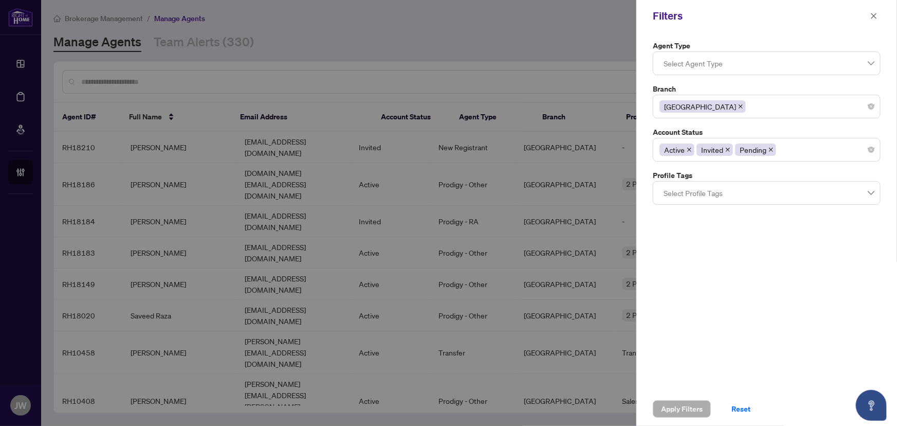
click at [203, 30] on div at bounding box center [448, 213] width 897 height 426
click at [206, 37] on div at bounding box center [448, 213] width 897 height 426
click at [866, 20] on div "Filters" at bounding box center [760, 15] width 214 height 15
click at [874, 19] on icon "close" at bounding box center [873, 15] width 7 height 7
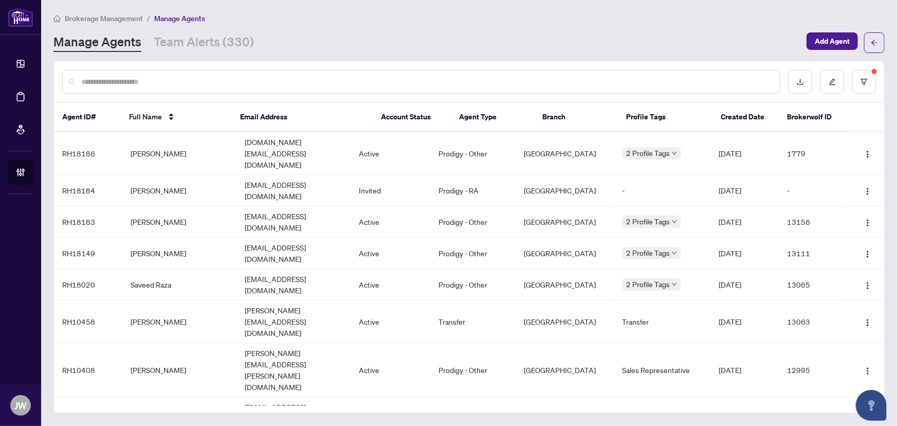
scroll to position [46, 0]
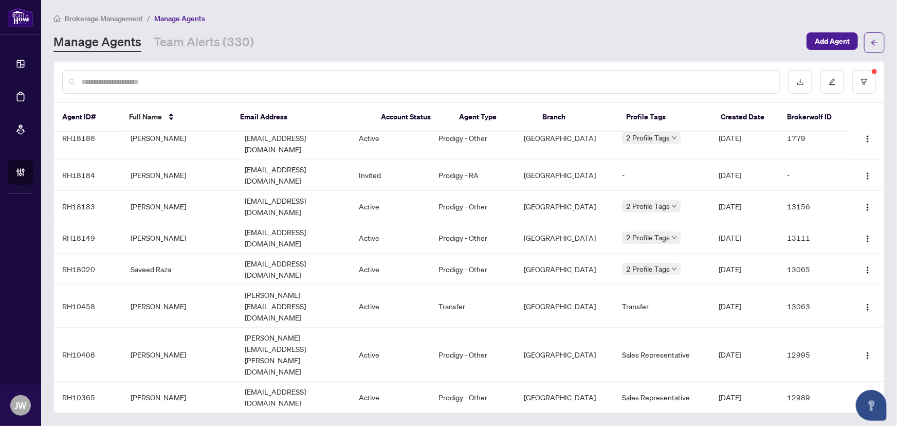
click at [122, 84] on input "text" at bounding box center [426, 81] width 690 height 11
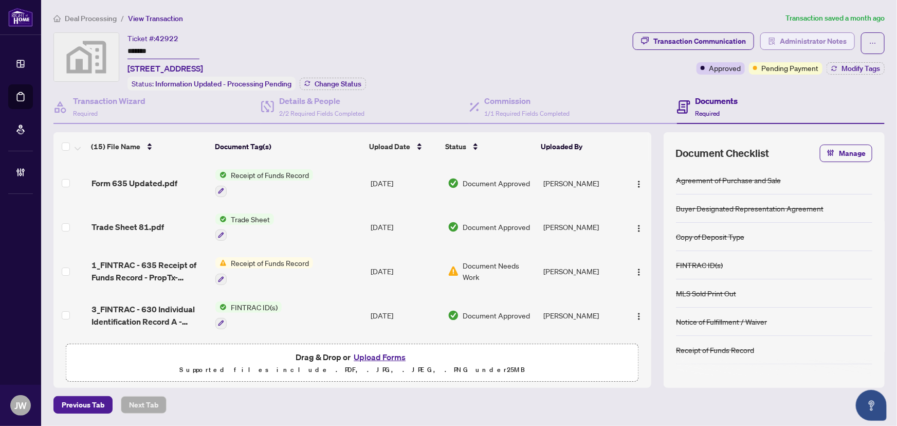
click at [797, 39] on span "Administrator Notes" at bounding box center [813, 41] width 67 height 16
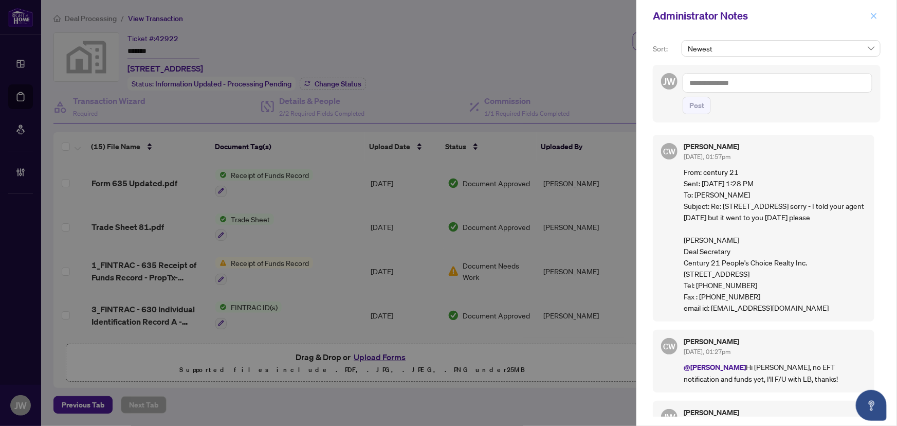
click at [867, 17] on button "button" at bounding box center [873, 16] width 13 height 12
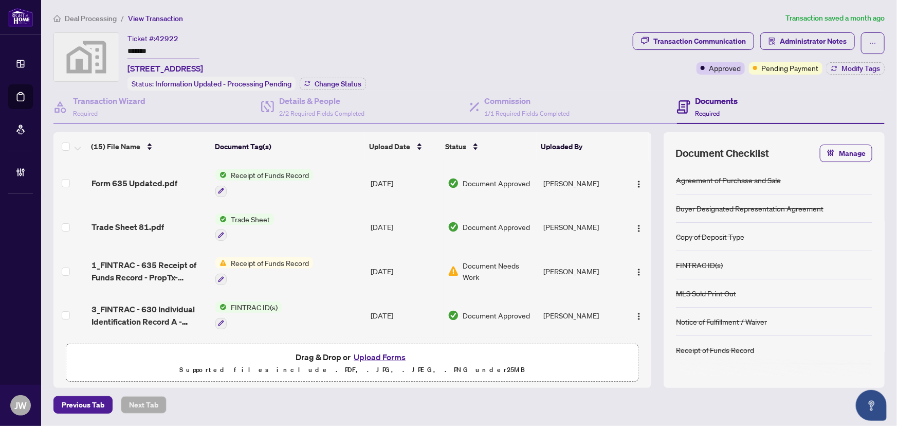
click at [88, 16] on span "Deal Processing" at bounding box center [91, 18] width 52 height 9
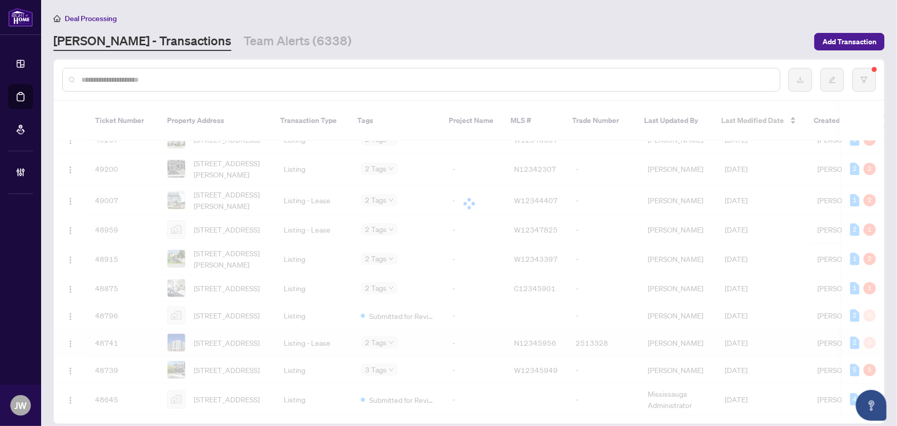
scroll to position [1618, 0]
